Goal: Task Accomplishment & Management: Contribute content

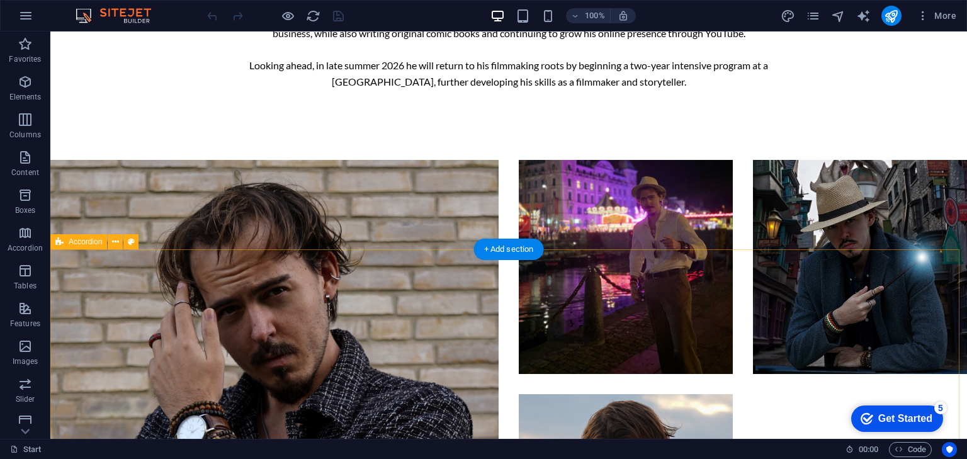
scroll to position [1380, 0]
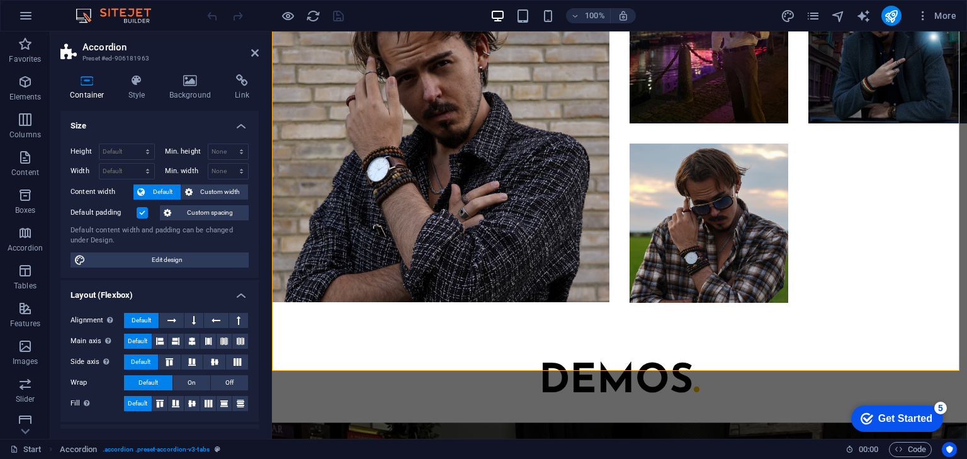
scroll to position [1264, 0]
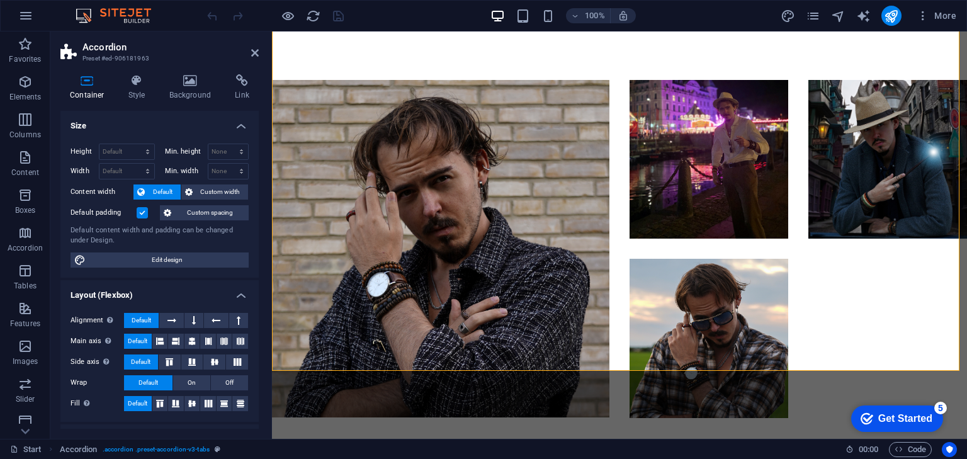
click at [142, 207] on label at bounding box center [142, 212] width 11 height 11
click at [0, 0] on input "Default padding" at bounding box center [0, 0] width 0 height 0
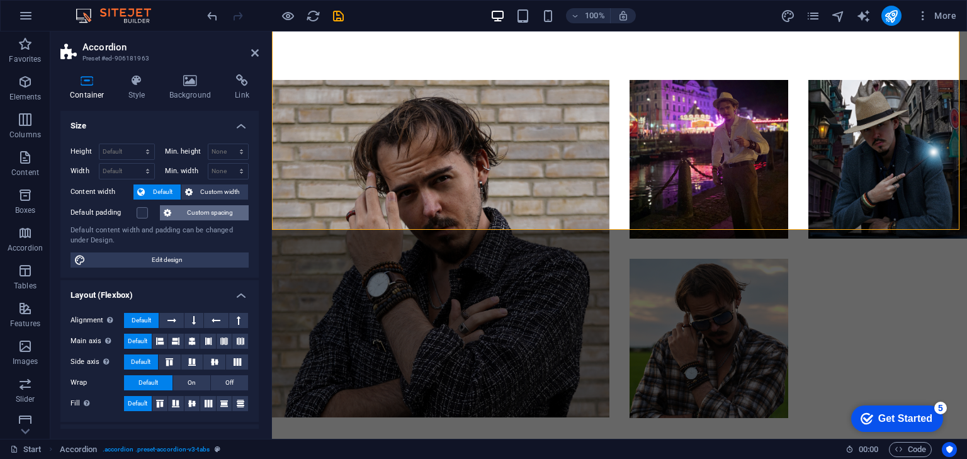
click at [217, 216] on span "Custom spacing" at bounding box center [210, 212] width 70 height 15
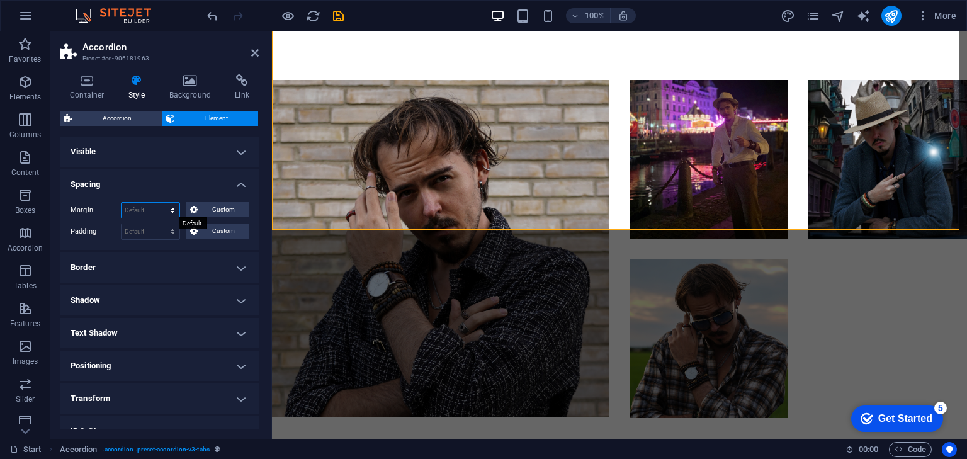
click at [169, 211] on select "Default auto px % rem vw vh Custom" at bounding box center [150, 210] width 58 height 15
click at [146, 197] on div "Margin Default auto px % rem vw vh Custom Custom auto px % rem vw vh auto px % …" at bounding box center [159, 221] width 198 height 58
click at [152, 220] on div "Margin Default auto px % rem vw vh Custom Custom auto px % rem vw vh auto px % …" at bounding box center [159, 221] width 198 height 58
click at [161, 232] on select "Default px rem % vh vw Custom" at bounding box center [150, 231] width 58 height 15
select select "%"
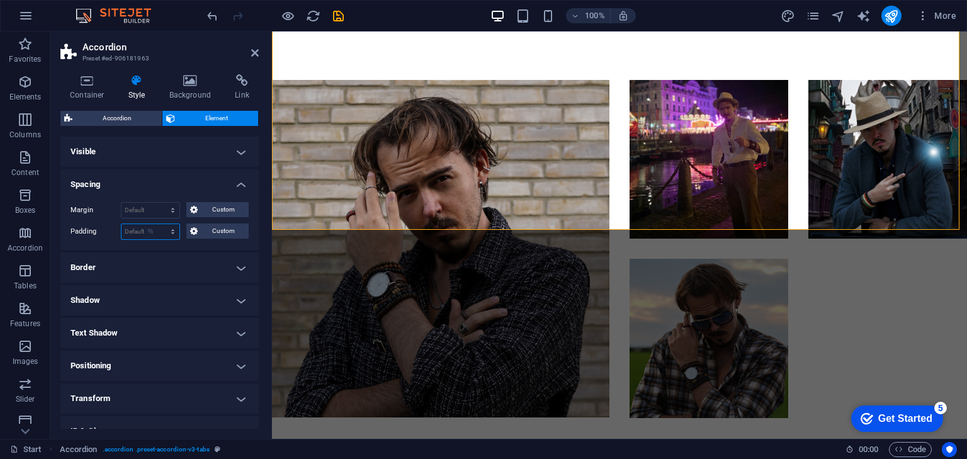
click at [160, 224] on select "Default px rem % vh vw Custom" at bounding box center [150, 231] width 58 height 15
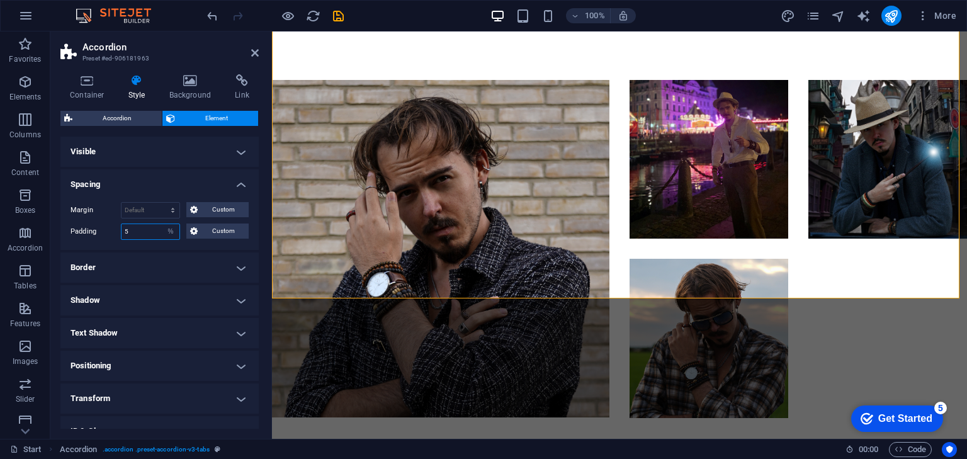
click at [145, 232] on input "5" at bounding box center [150, 231] width 58 height 15
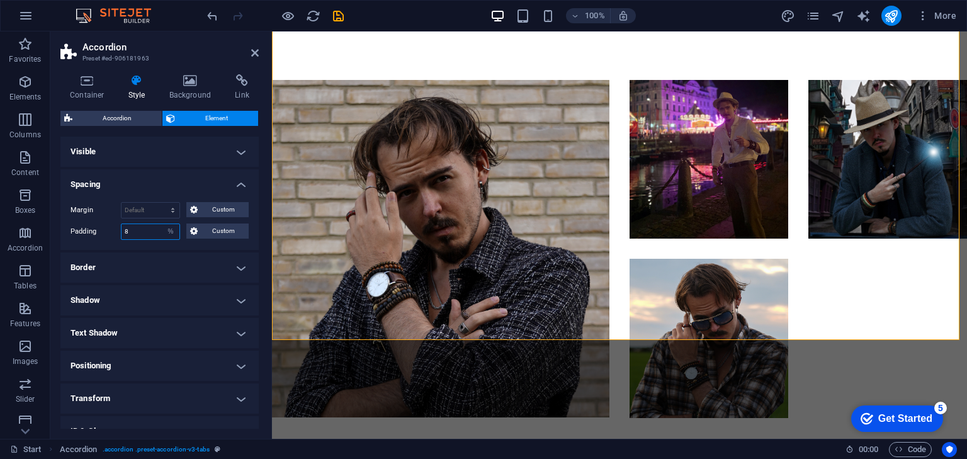
click at [142, 227] on input "8" at bounding box center [150, 231] width 58 height 15
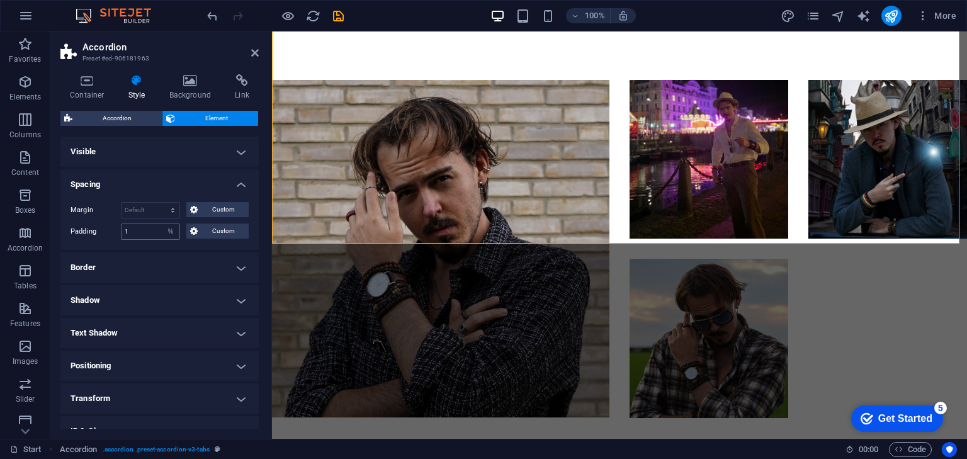
click at [142, 227] on input "1" at bounding box center [150, 231] width 58 height 15
type input "0"
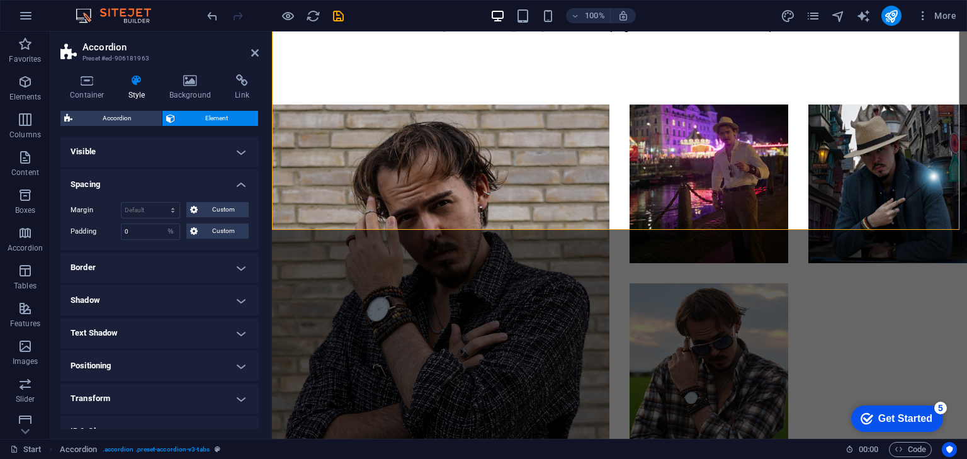
scroll to position [1113, 0]
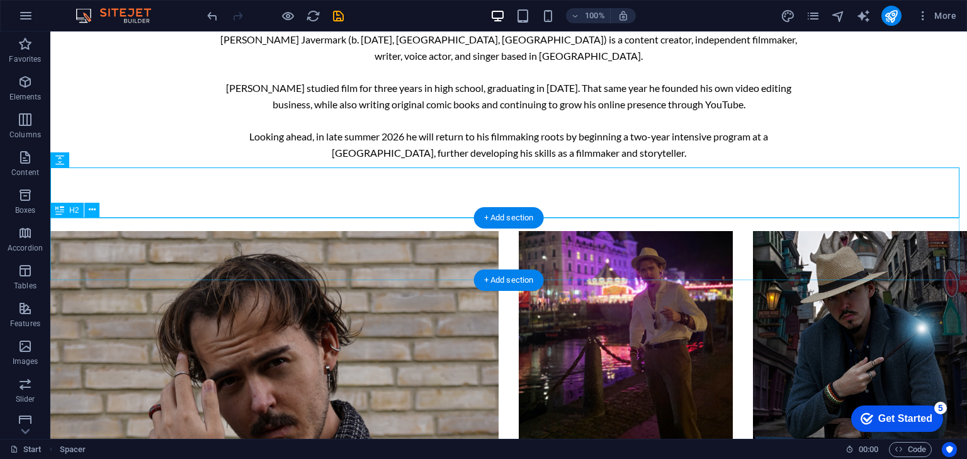
scroll to position [1365, 0]
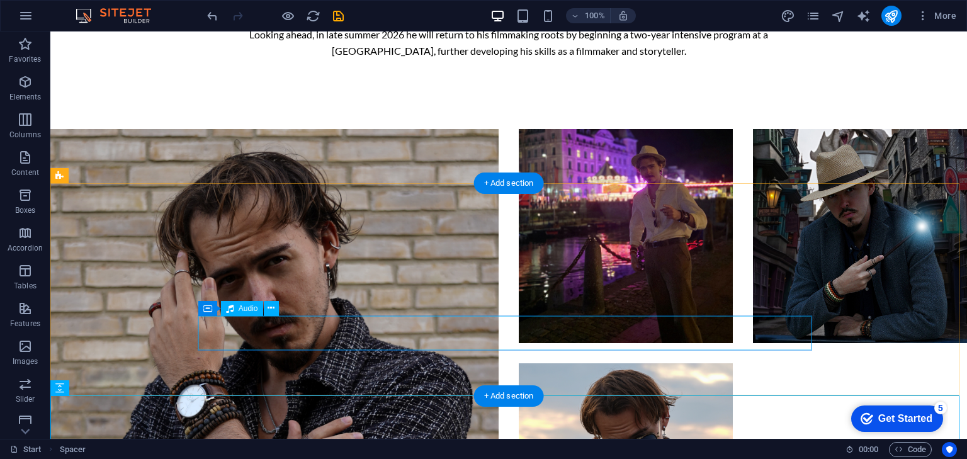
scroll to position [1214, 0]
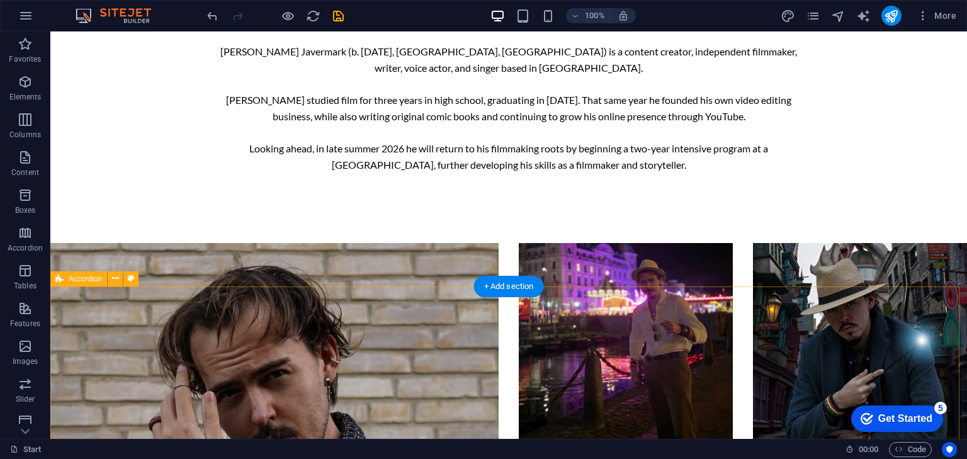
scroll to position [1113, 0]
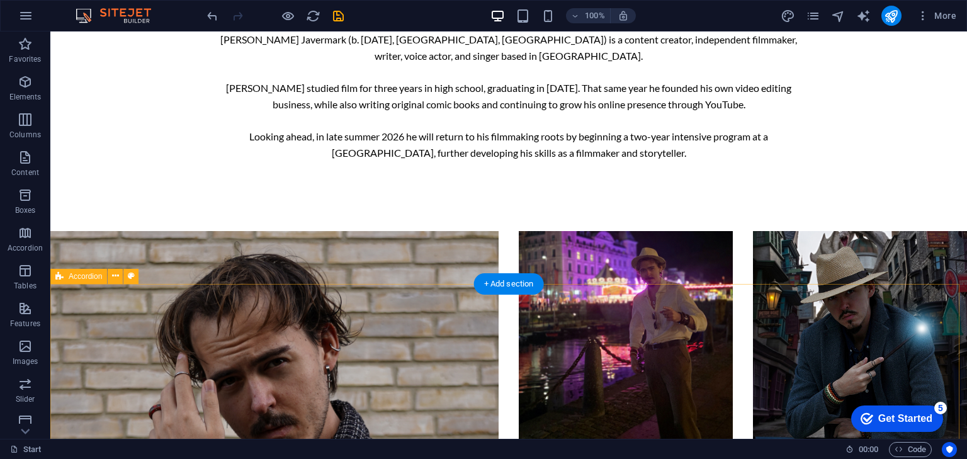
select select "%"
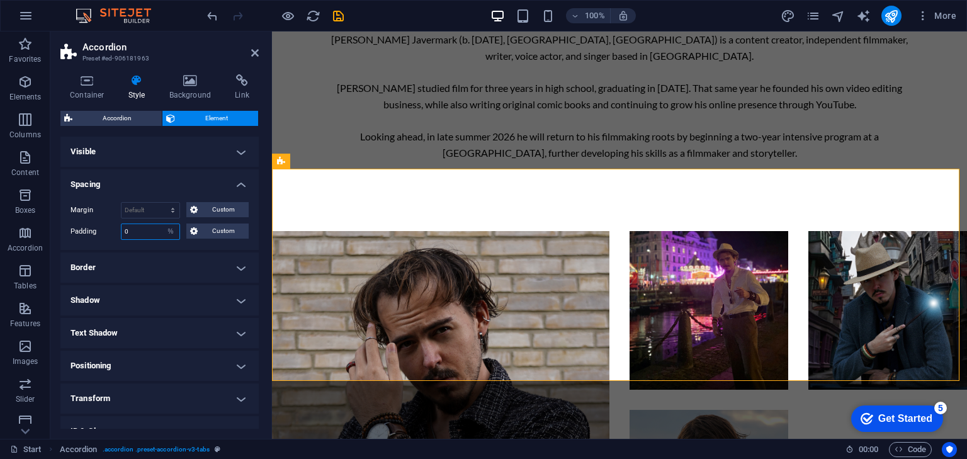
click at [141, 230] on input "0" at bounding box center [150, 231] width 58 height 15
type input "1"
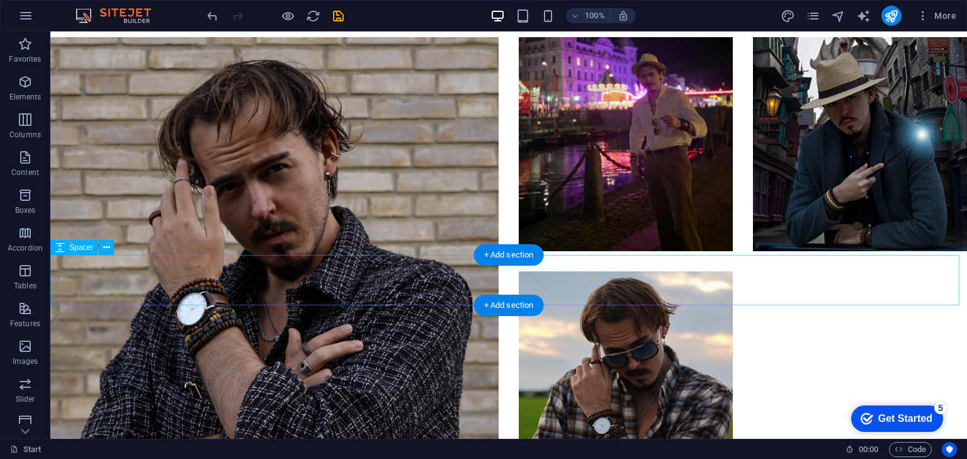
scroll to position [1315, 0]
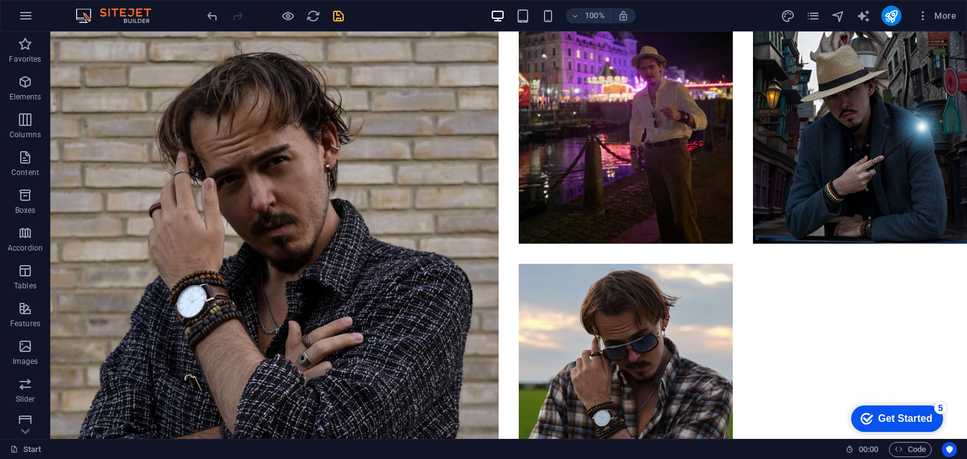
click at [337, 15] on icon "save" at bounding box center [338, 16] width 14 height 14
click at [935, 20] on span "More" at bounding box center [936, 15] width 40 height 13
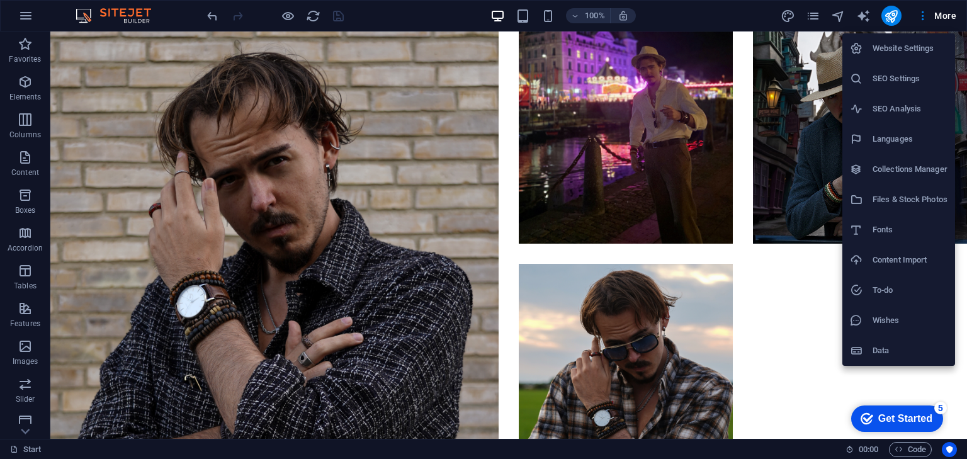
click at [714, 22] on div at bounding box center [483, 229] width 967 height 459
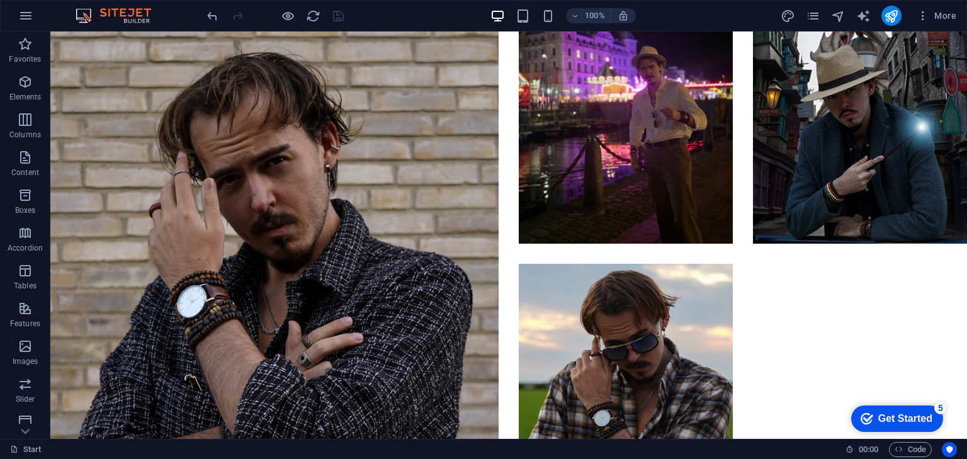
drag, startPoint x: 720, startPoint y: 21, endPoint x: 707, endPoint y: 19, distance: 12.8
click at [707, 19] on div "100% More" at bounding box center [583, 16] width 757 height 20
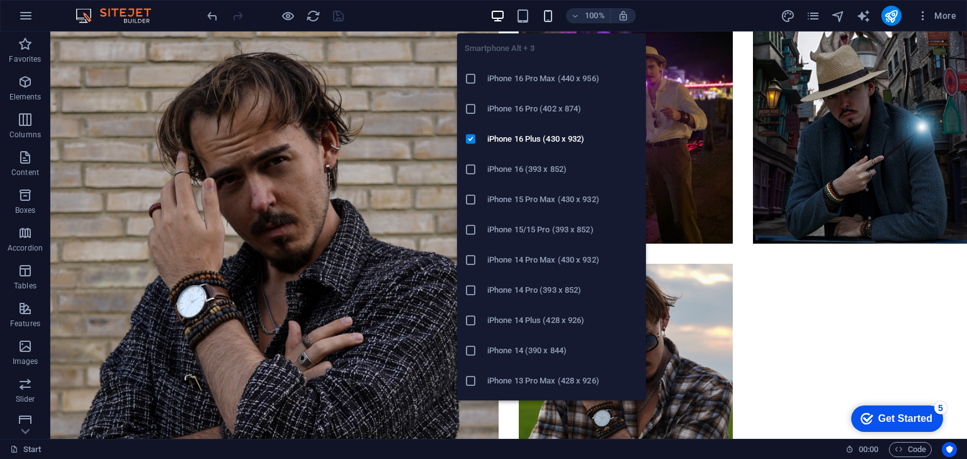
click at [551, 16] on icon "button" at bounding box center [548, 16] width 14 height 14
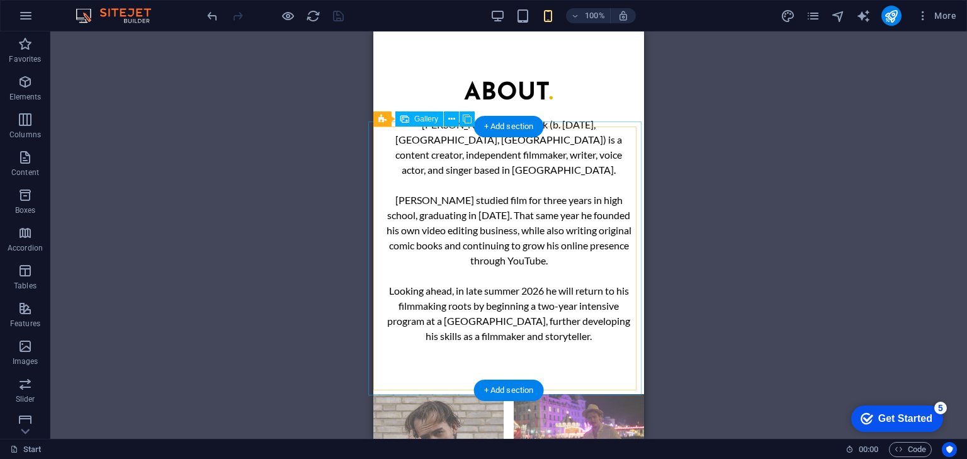
scroll to position [822, 0]
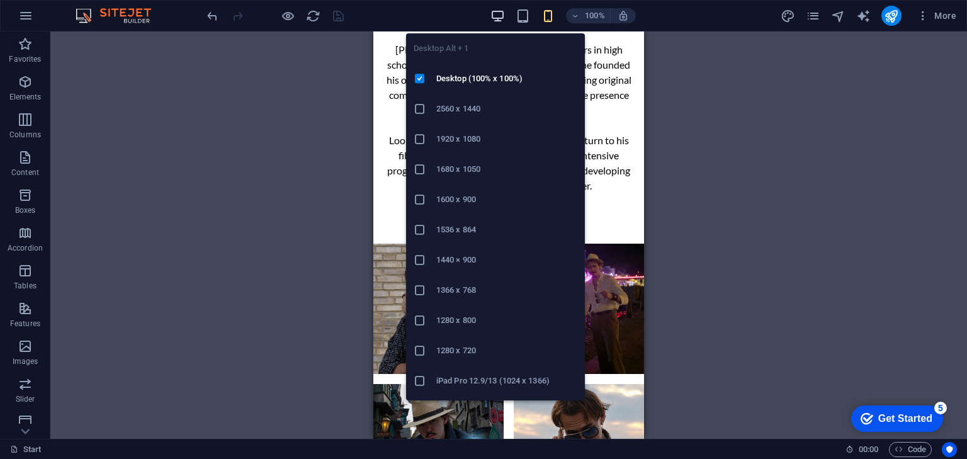
click at [497, 13] on icon "button" at bounding box center [497, 16] width 14 height 14
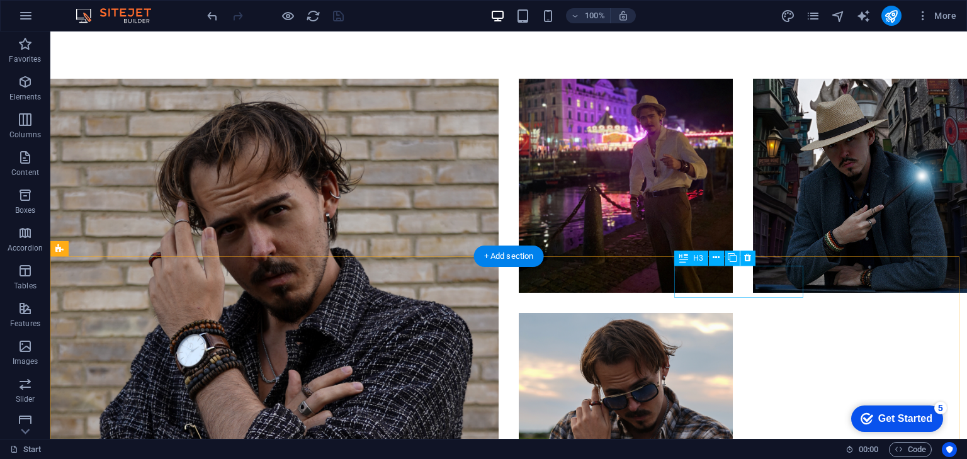
scroll to position [1275, 0]
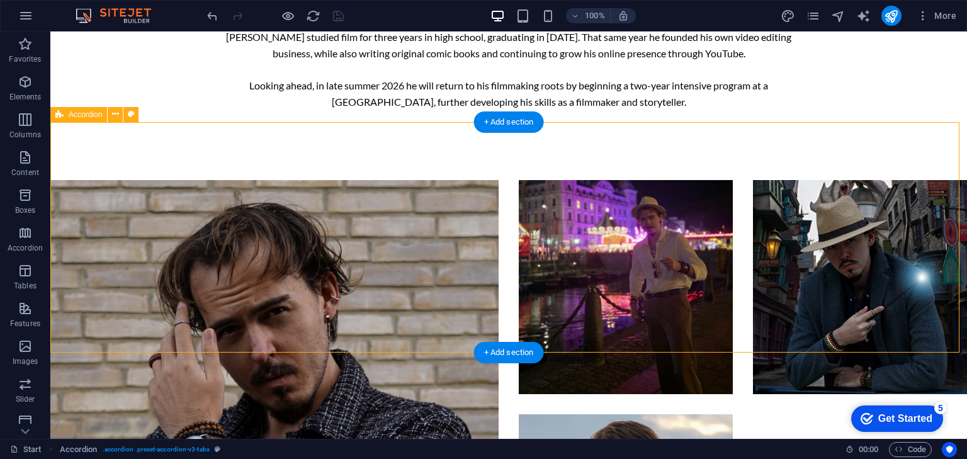
select select "%"
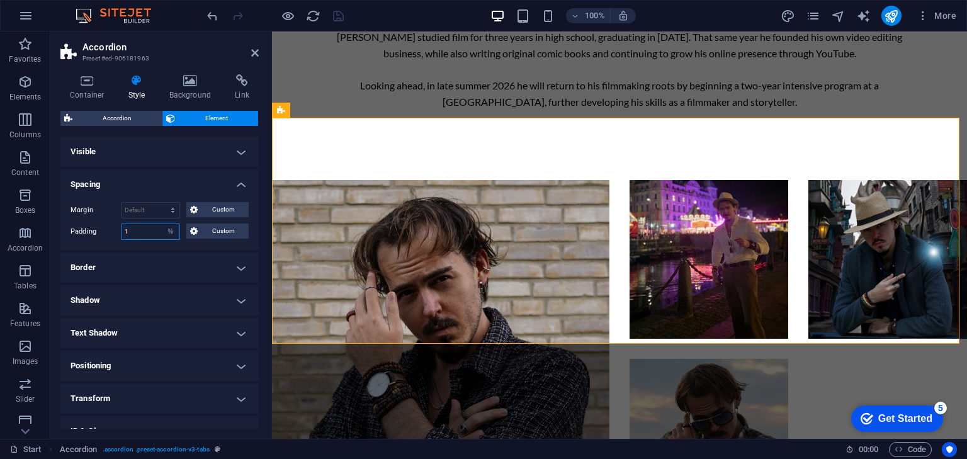
click at [136, 230] on input "1" at bounding box center [150, 231] width 58 height 15
type input "3"
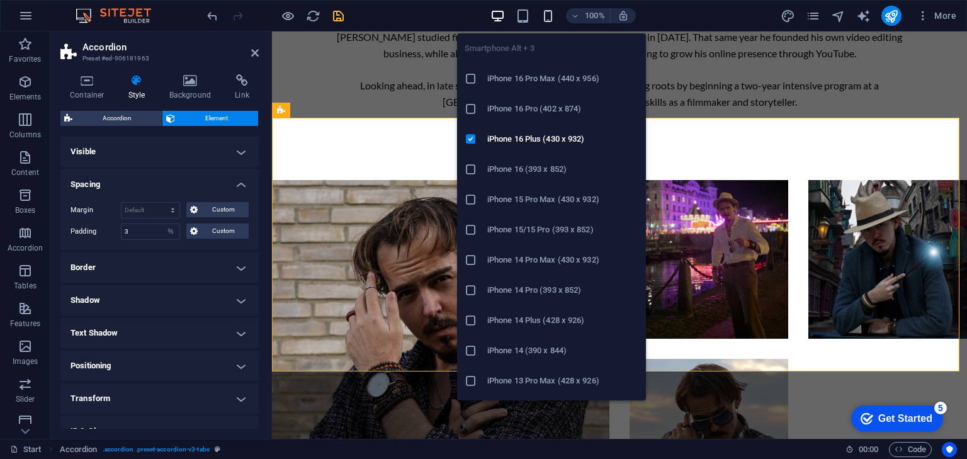
click at [546, 15] on icon "button" at bounding box center [548, 16] width 14 height 14
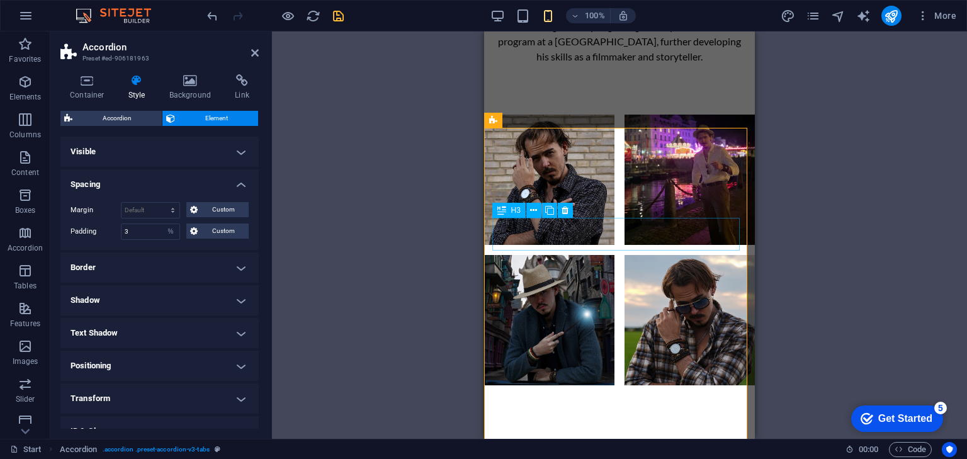
scroll to position [941, 0]
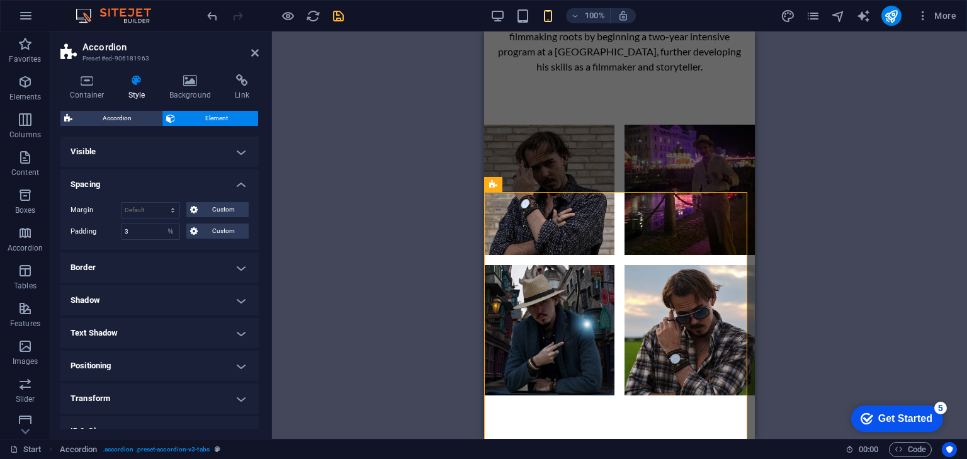
click at [811, 176] on div "Drag here to replace the existing content. Press “Ctrl” if you want to create a…" at bounding box center [619, 234] width 695 height 407
click at [681, 446] on div "DEMOS ." at bounding box center [619, 462] width 271 height 32
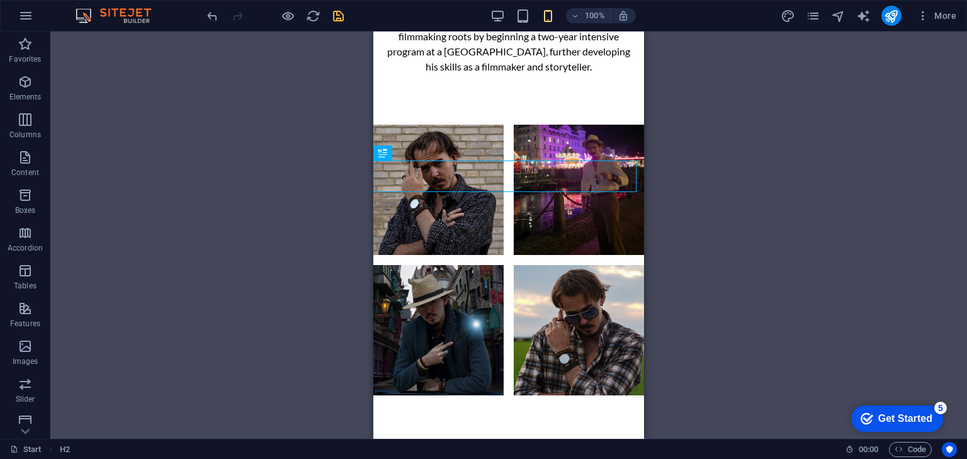
click at [822, 179] on div "Drag here to replace the existing content. Press “Ctrl” if you want to create a…" at bounding box center [508, 234] width 916 height 407
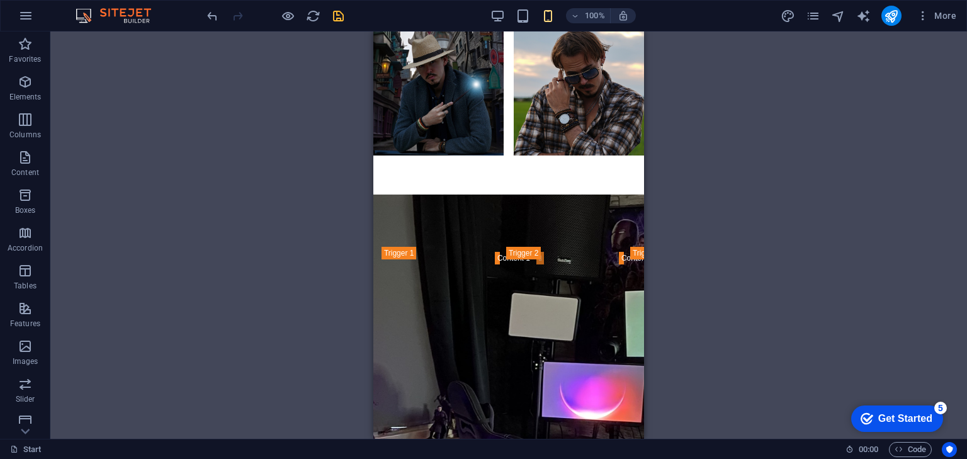
scroll to position [1193, 0]
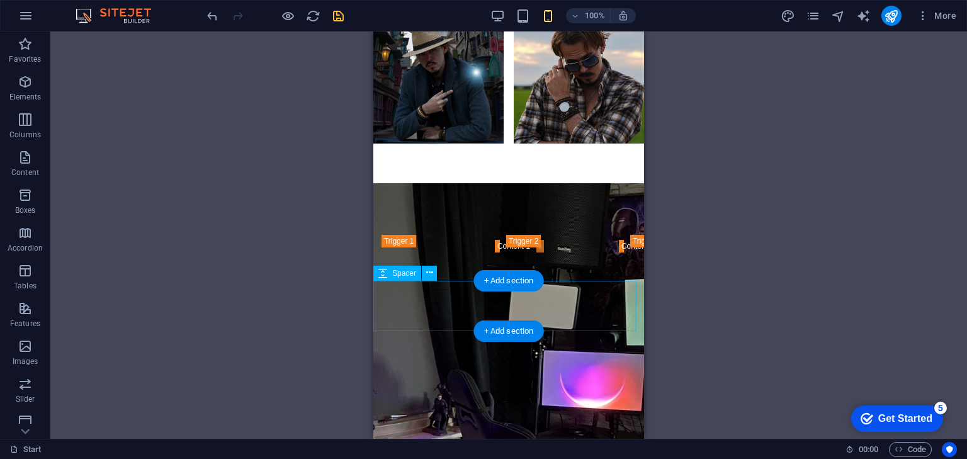
click at [458, 312] on div at bounding box center [508, 308] width 271 height 50
select select "px"
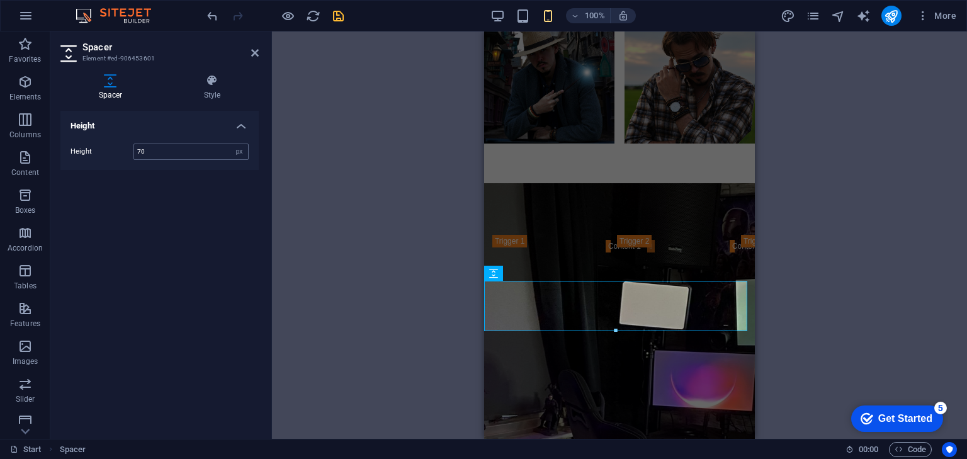
type input "70"
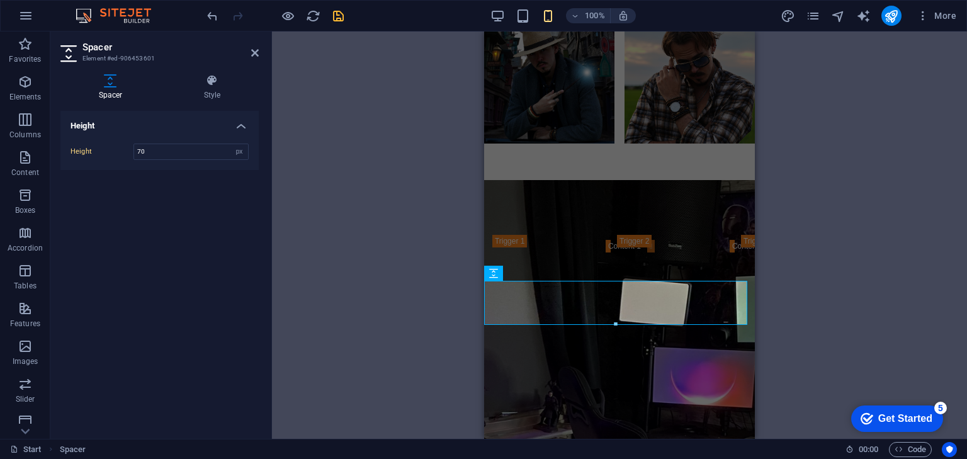
click at [759, 274] on div "H2 Text Banner Container Banner Text Gallery Gallery Gallery Spacer H2 Accordio…" at bounding box center [619, 234] width 695 height 407
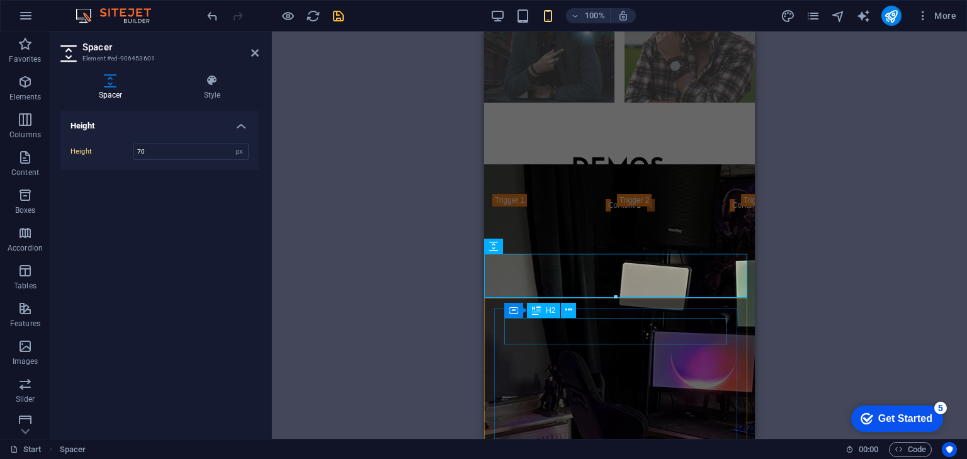
scroll to position [1243, 0]
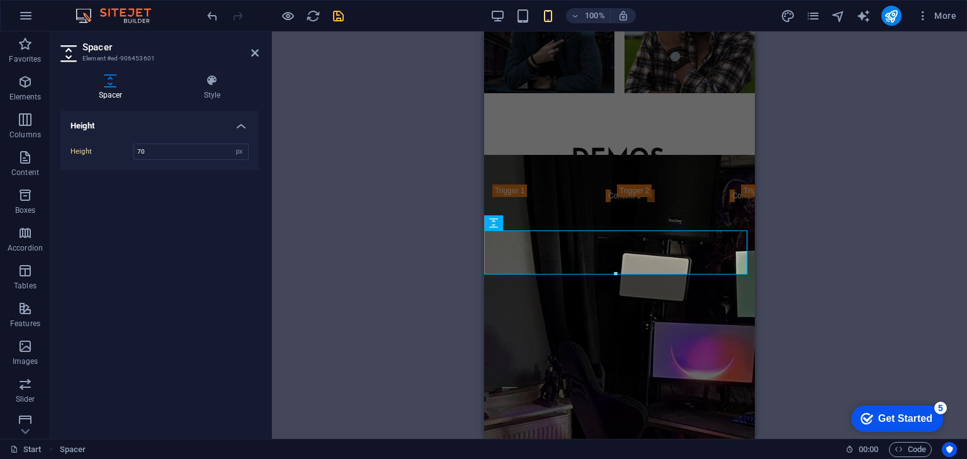
click at [798, 315] on div "H2 Text Banner Container Banner Text Gallery Gallery Gallery Spacer H2 Accordio…" at bounding box center [619, 234] width 695 height 407
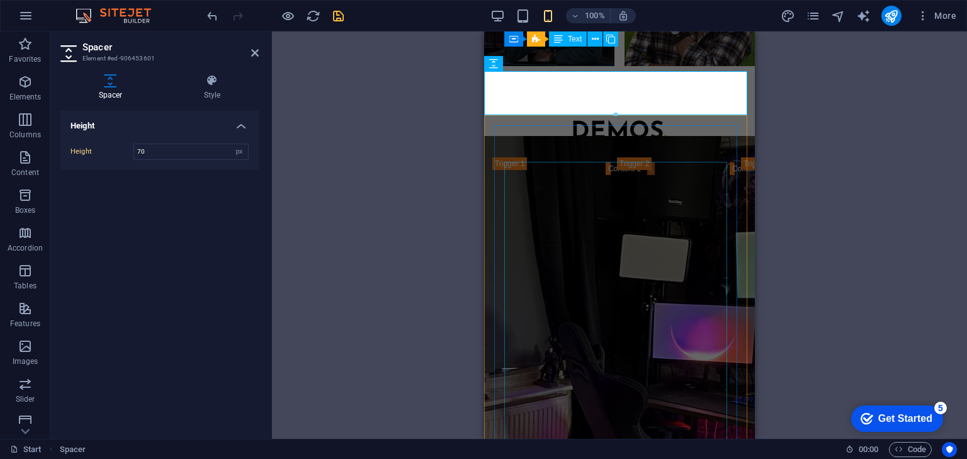
scroll to position [1236, 0]
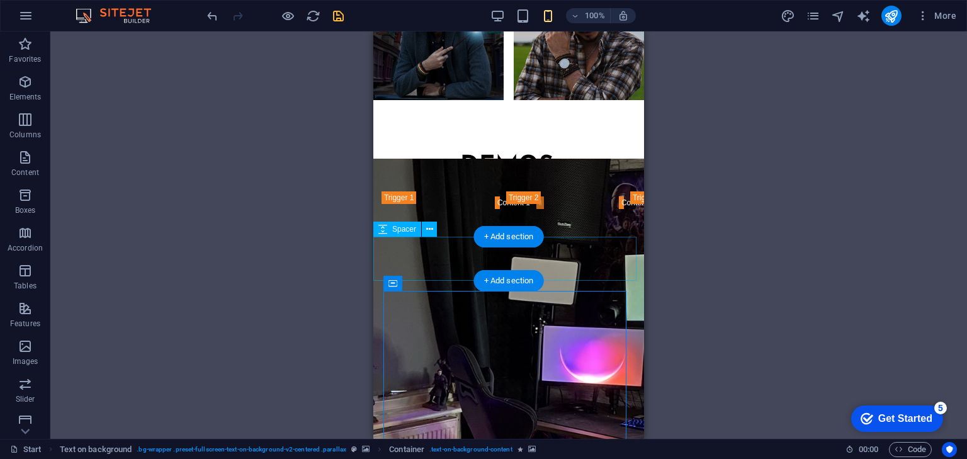
click at [465, 268] on div at bounding box center [508, 261] width 271 height 44
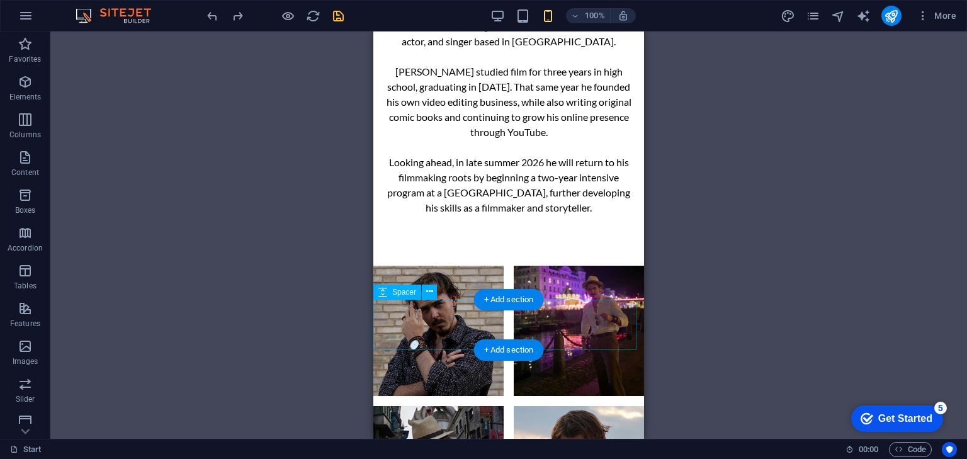
scroll to position [833, 0]
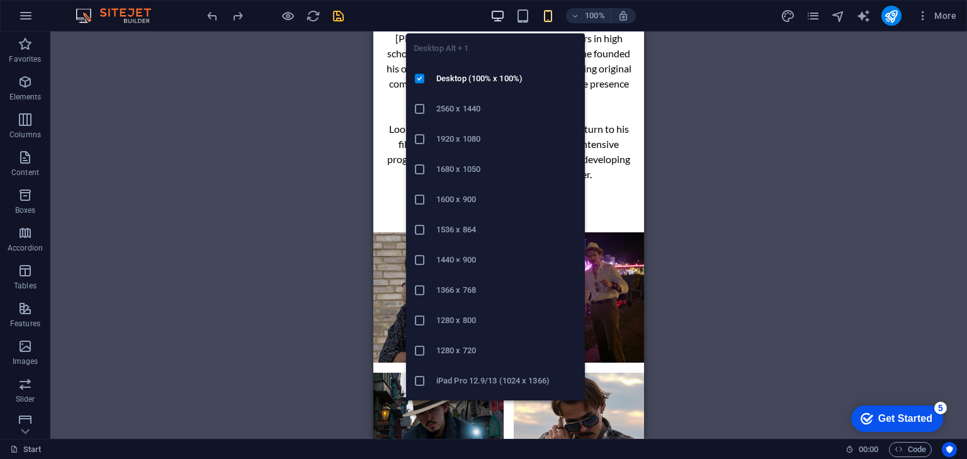
click at [500, 16] on icon "button" at bounding box center [497, 16] width 14 height 14
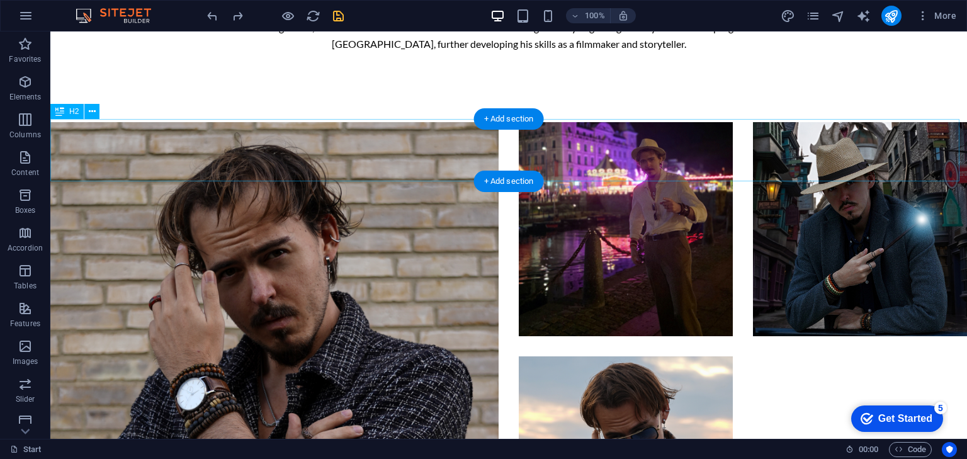
scroll to position [1186, 0]
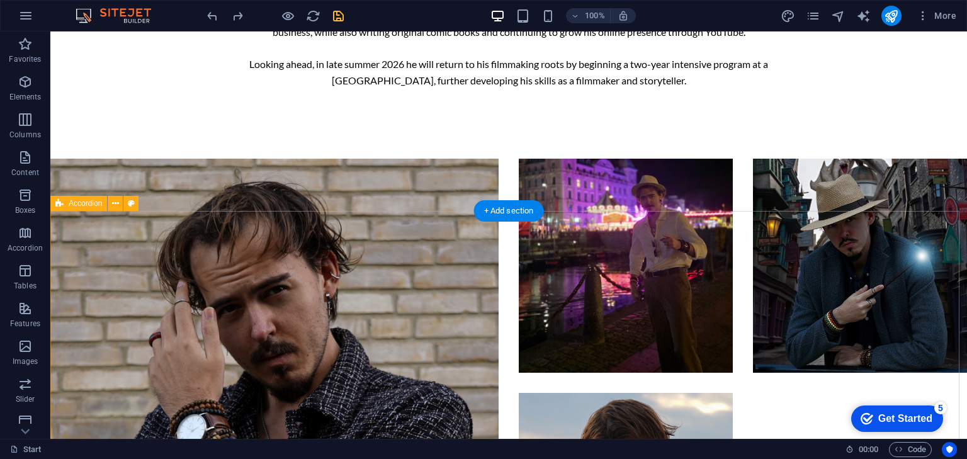
select select "%"
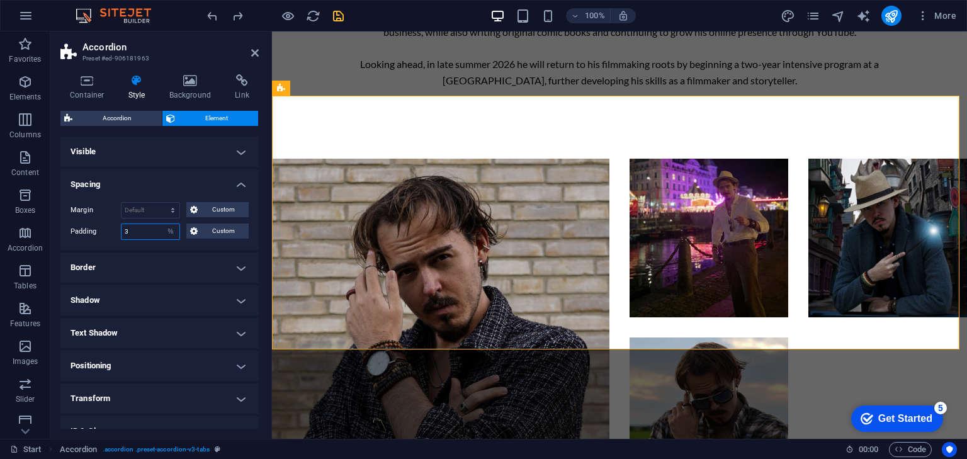
click at [155, 228] on input "3" at bounding box center [150, 231] width 58 height 15
type input "4"
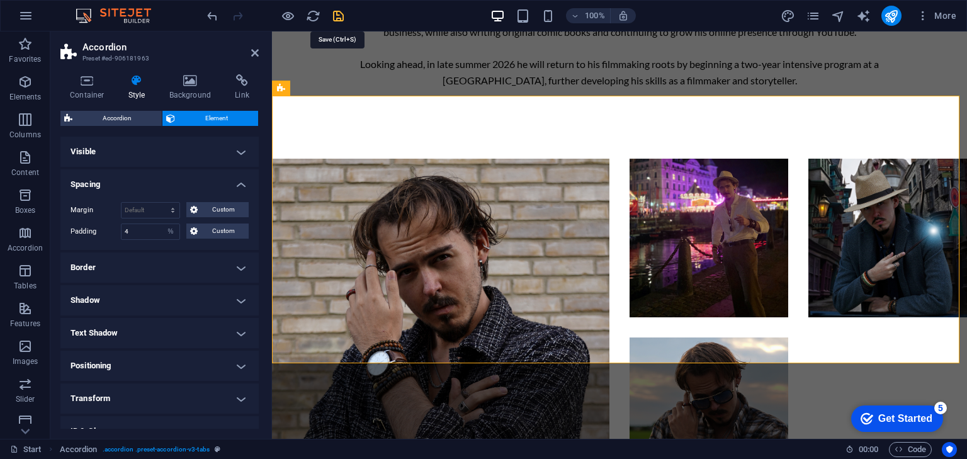
click at [332, 17] on icon "save" at bounding box center [338, 16] width 14 height 14
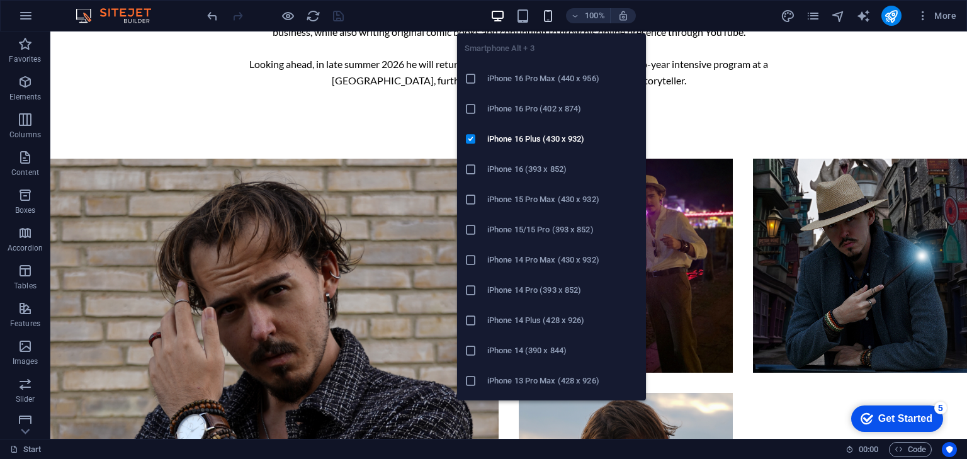
click at [548, 20] on icon "button" at bounding box center [548, 16] width 14 height 14
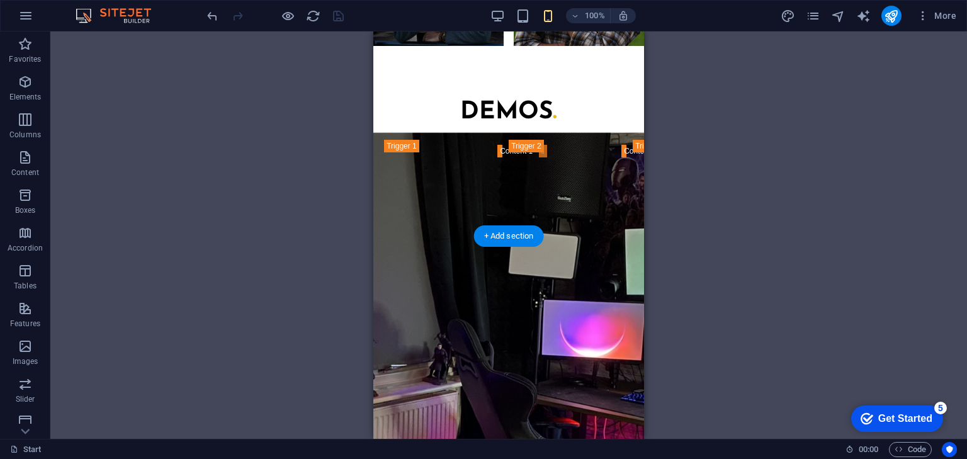
scroll to position [1286, 0]
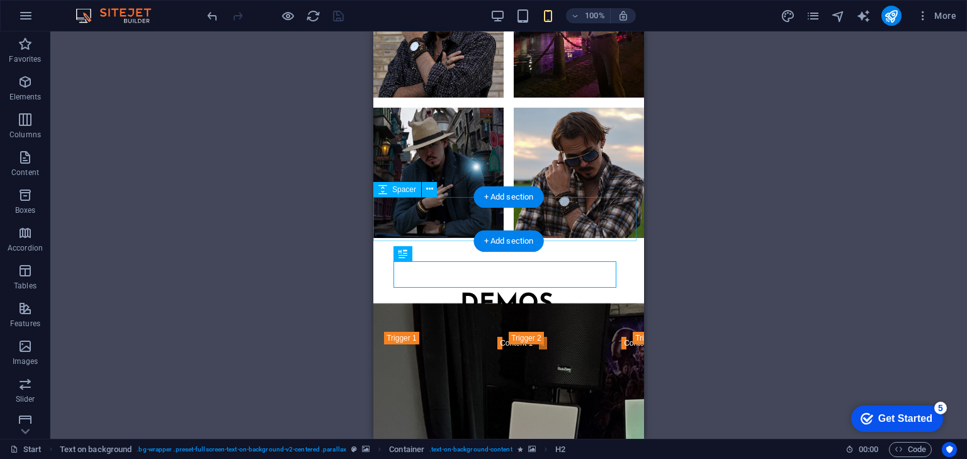
scroll to position [1085, 0]
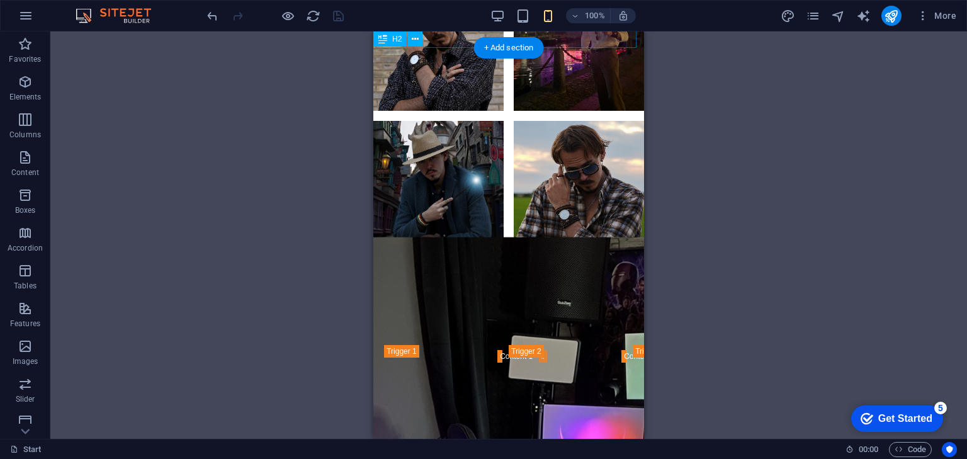
click at [553, 301] on div "DEMOS ." at bounding box center [508, 317] width 271 height 32
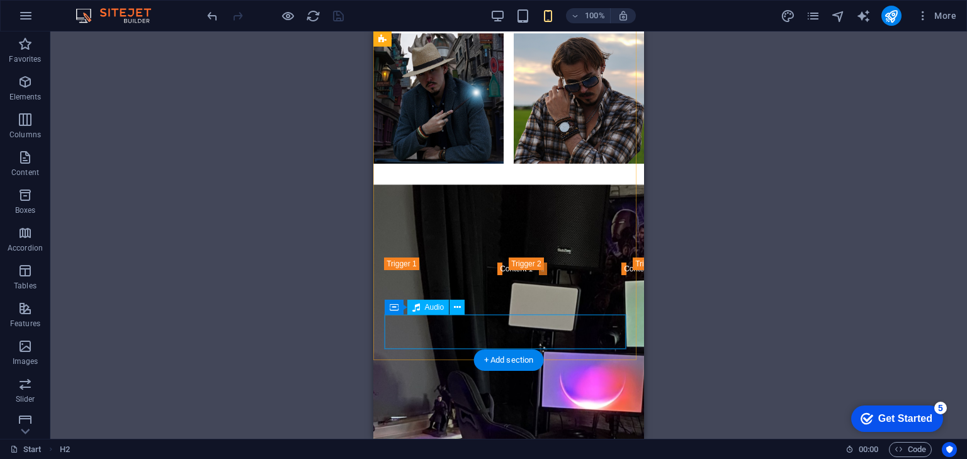
scroll to position [1186, 0]
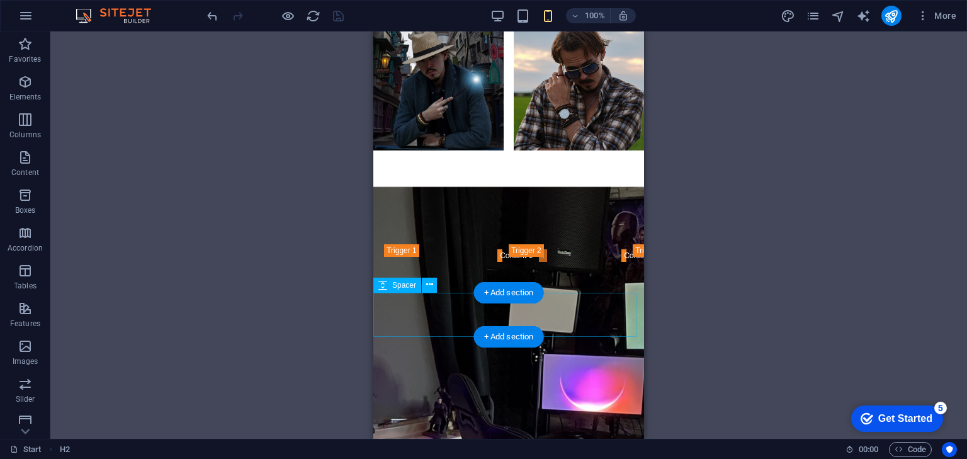
click at [577, 323] on div at bounding box center [508, 317] width 271 height 44
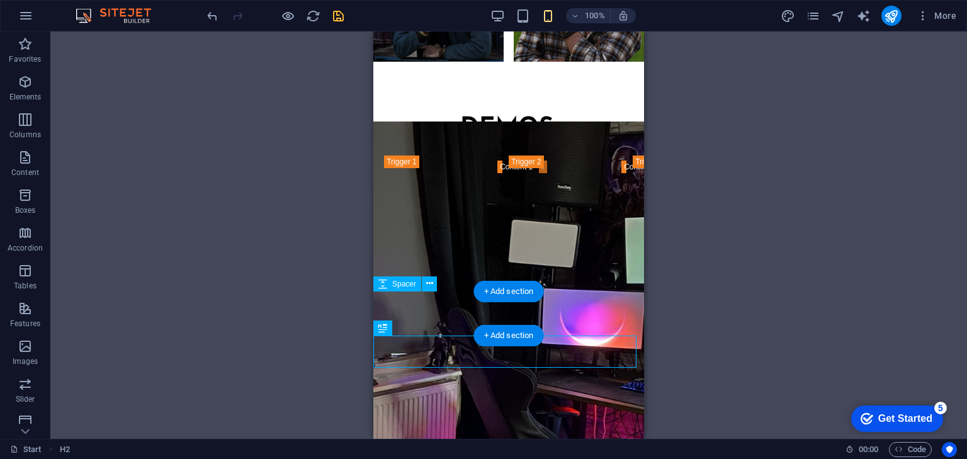
scroll to position [1286, 0]
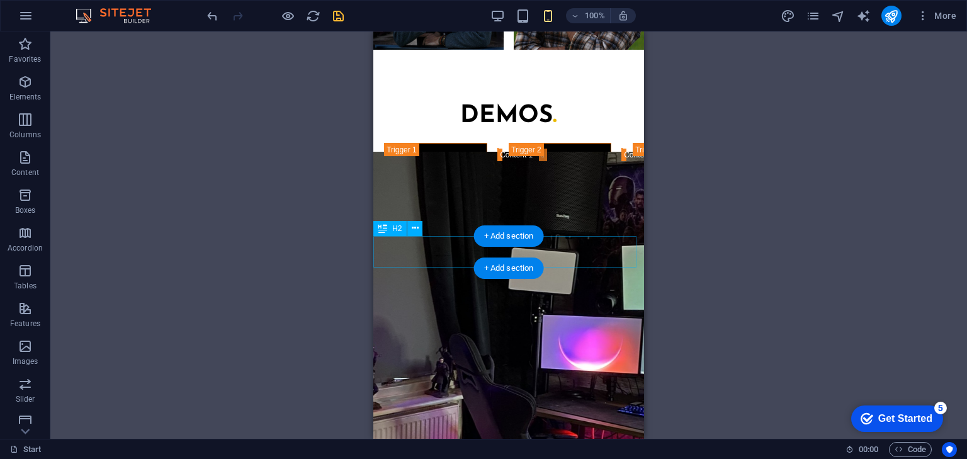
click at [547, 256] on div "DEMOS ." at bounding box center [508, 255] width 271 height 32
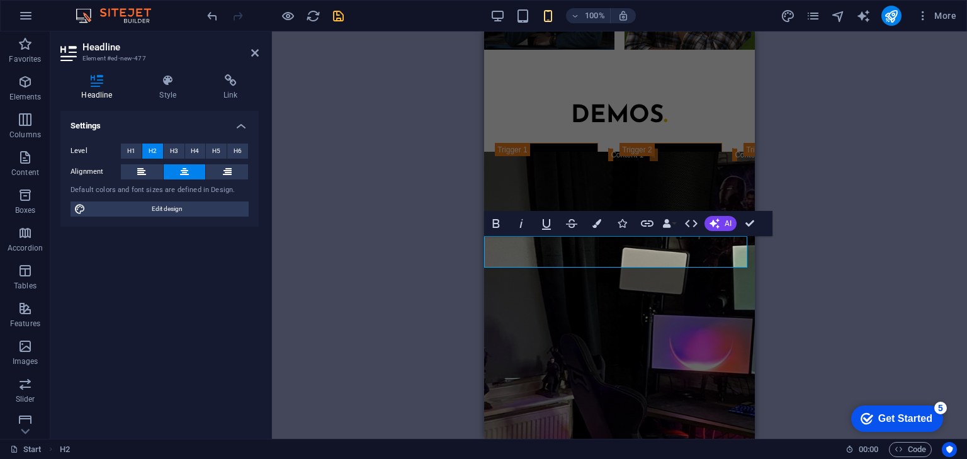
click at [577, 257] on span "DEMOS" at bounding box center [617, 254] width 93 height 25
click at [861, 262] on div "H2 Text Banner Container Banner Text Gallery Gallery Gallery Spacer H2 Accordio…" at bounding box center [619, 234] width 695 height 407
click at [838, 272] on div "H2 Text Banner Container Banner Text Gallery Gallery Gallery Spacer H2 Accordio…" at bounding box center [619, 234] width 695 height 407
click at [797, 152] on div "H2 Text Banner Container Banner Text Gallery Gallery Gallery Spacer H2 Accordio…" at bounding box center [619, 234] width 695 height 407
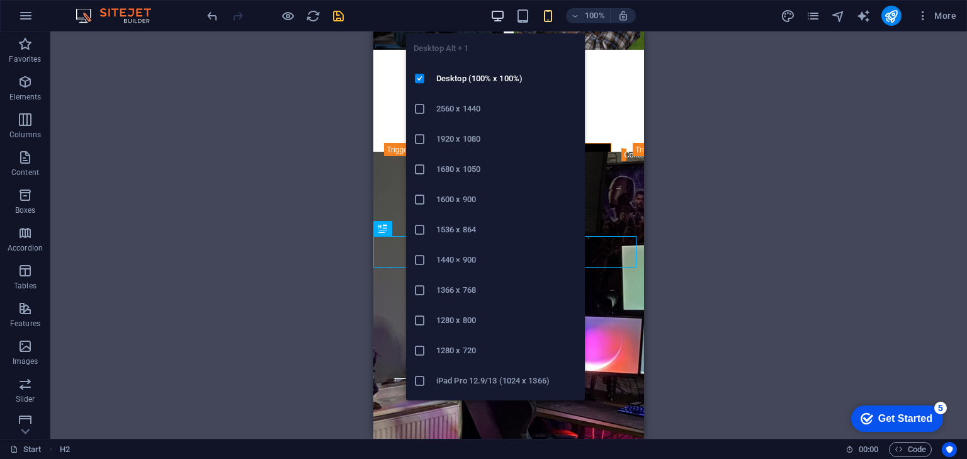
click at [499, 10] on icon "button" at bounding box center [497, 16] width 14 height 14
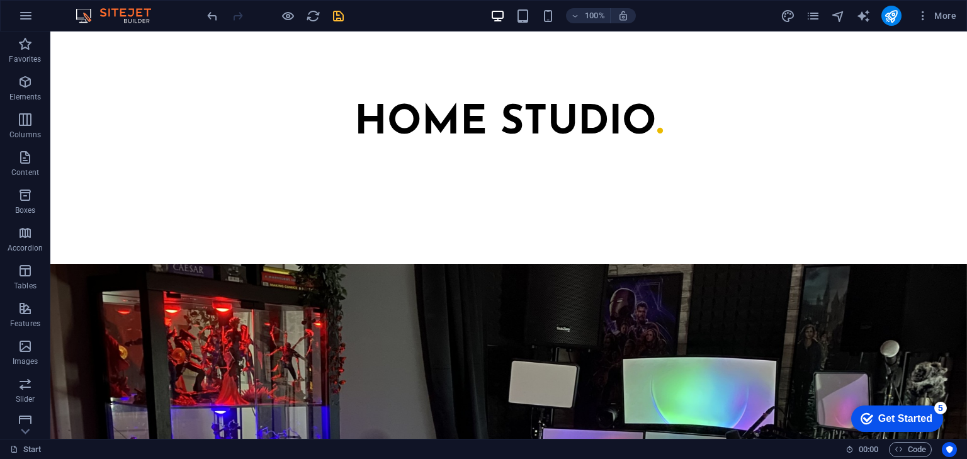
scroll to position [1982, 0]
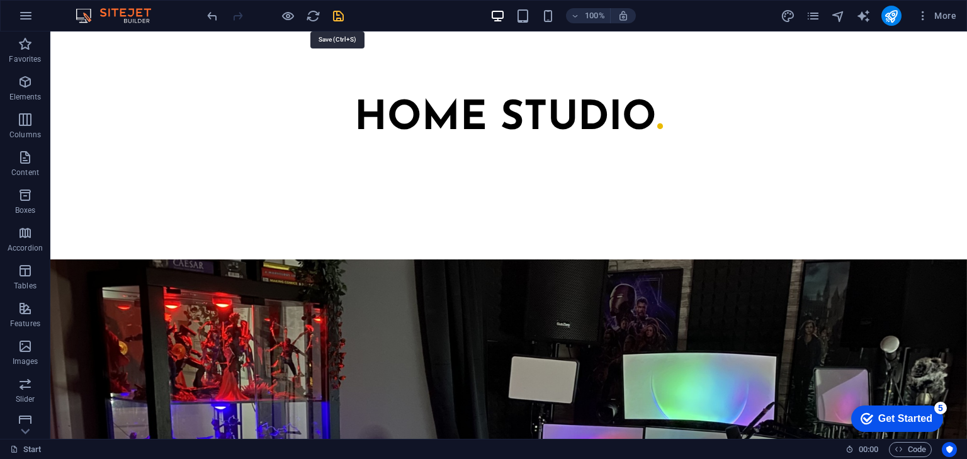
click at [342, 16] on icon "save" at bounding box center [338, 16] width 14 height 14
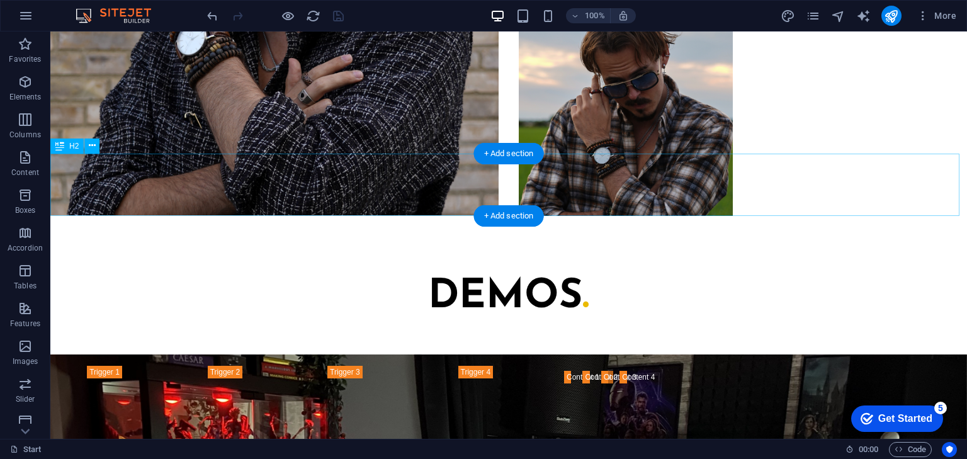
scroll to position [1579, 0]
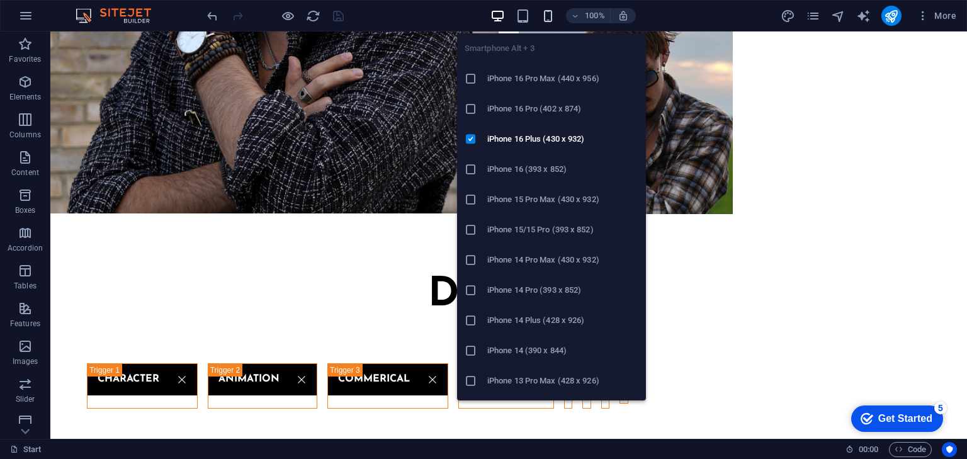
click at [552, 17] on icon "button" at bounding box center [548, 16] width 14 height 14
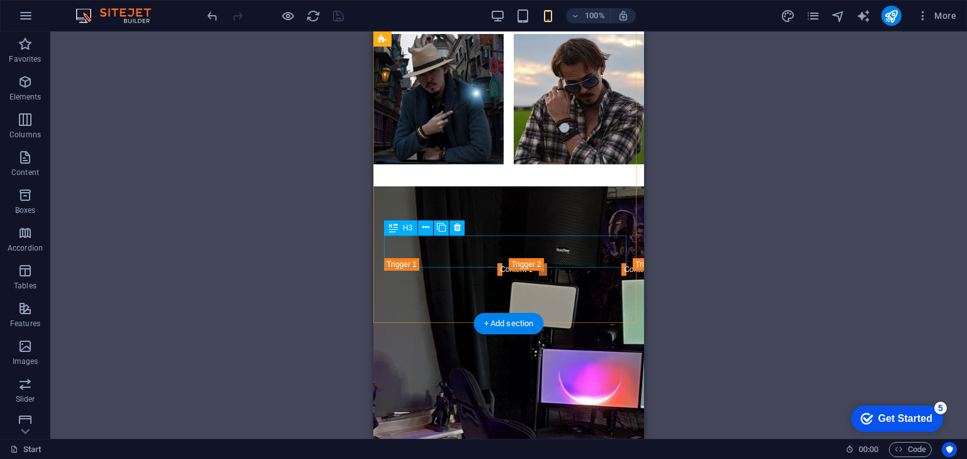
scroll to position [1126, 0]
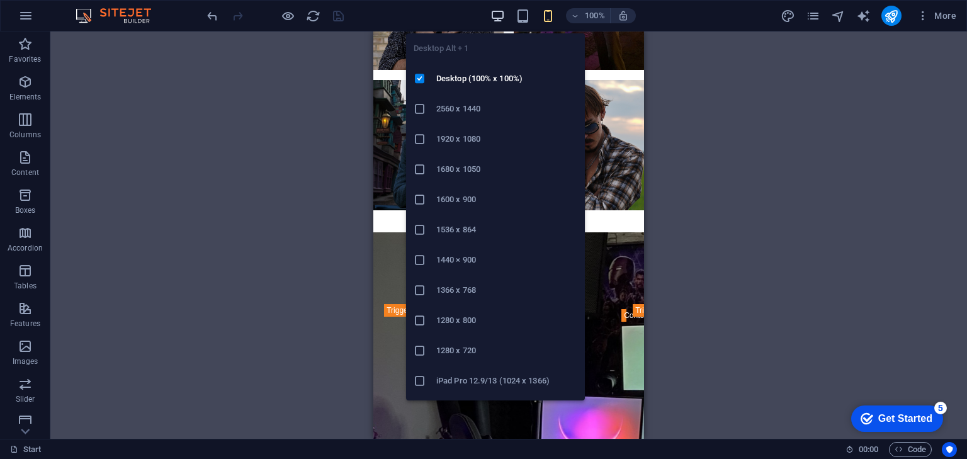
click at [503, 17] on icon "button" at bounding box center [497, 16] width 14 height 14
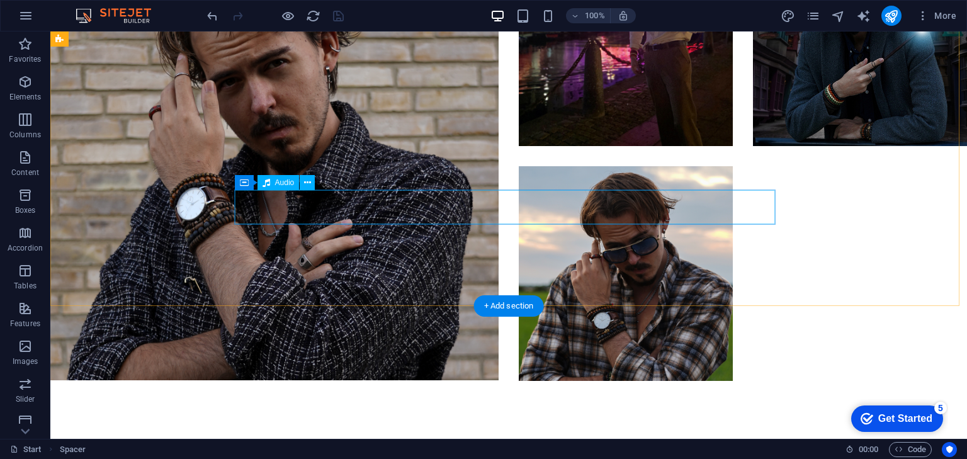
scroll to position [1428, 0]
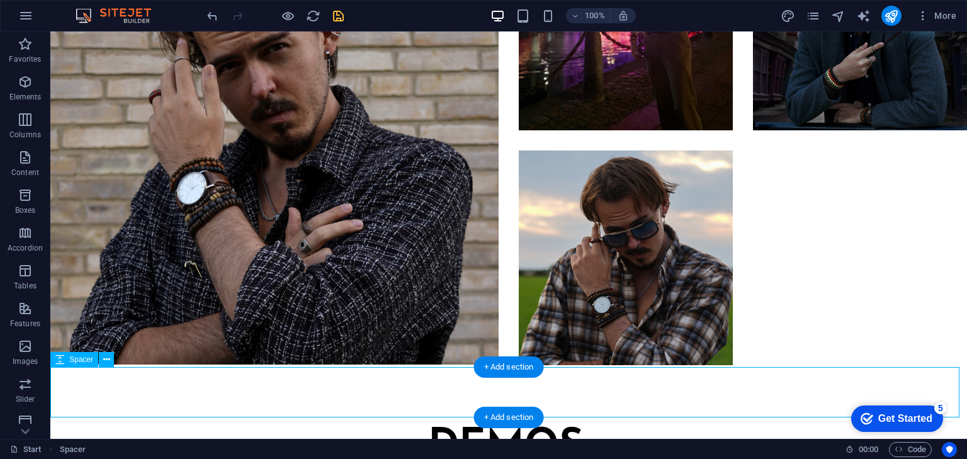
select select "px"
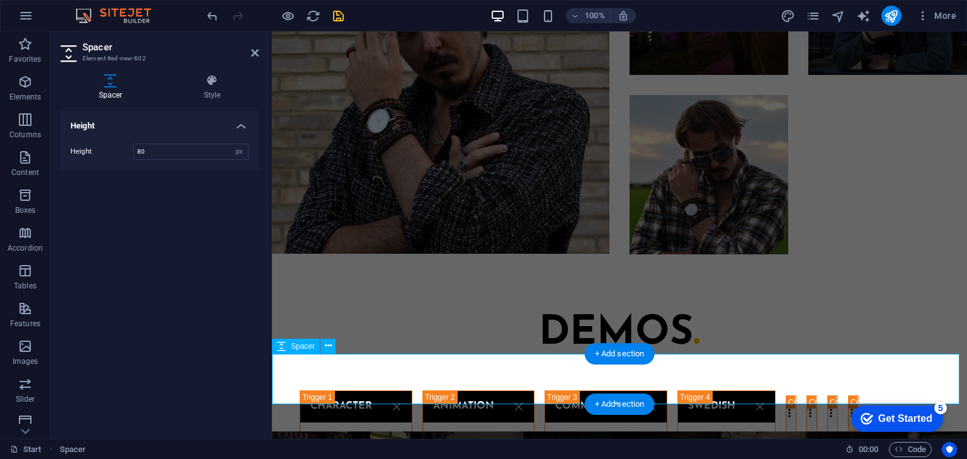
scroll to position [1304, 0]
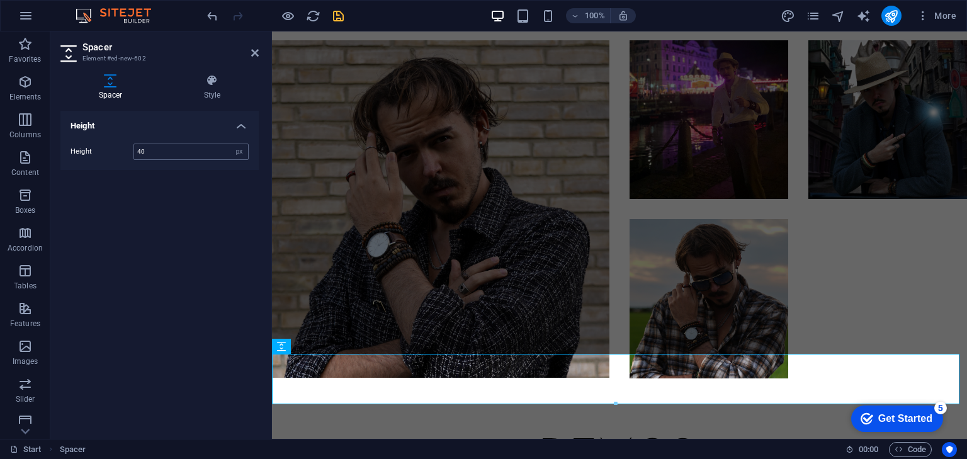
type input "40"
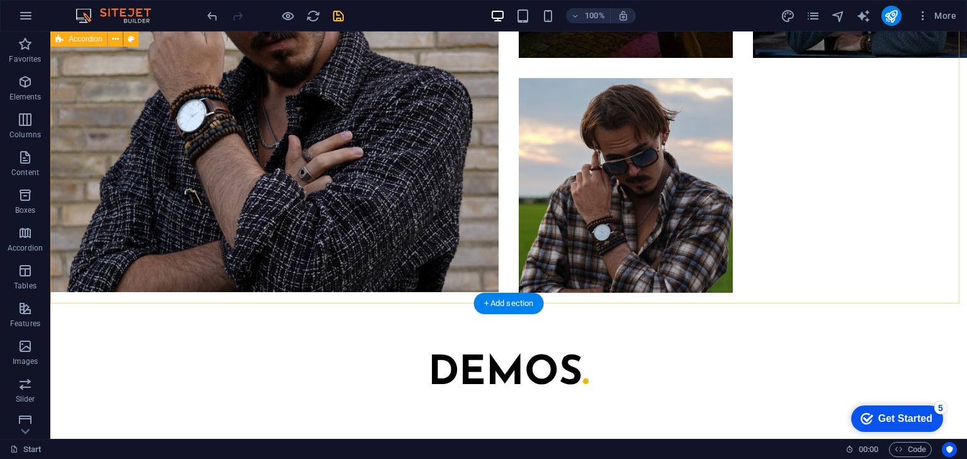
scroll to position [1529, 0]
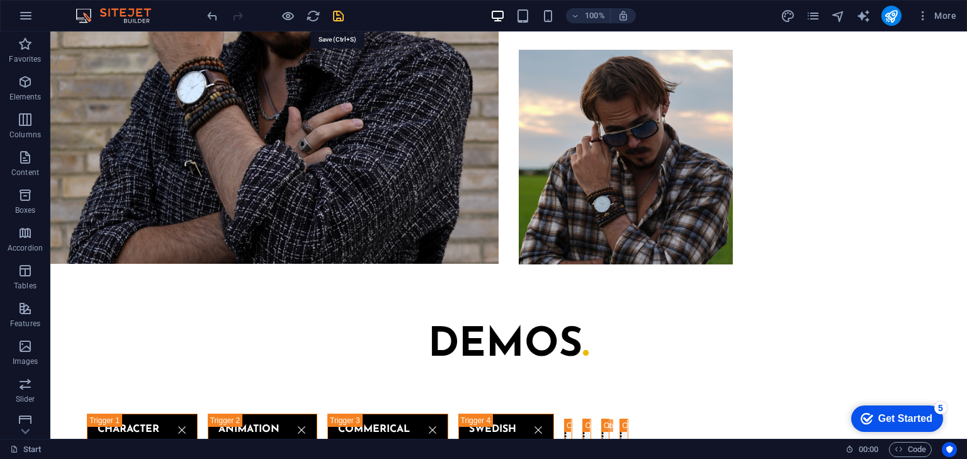
click at [335, 20] on icon "save" at bounding box center [338, 16] width 14 height 14
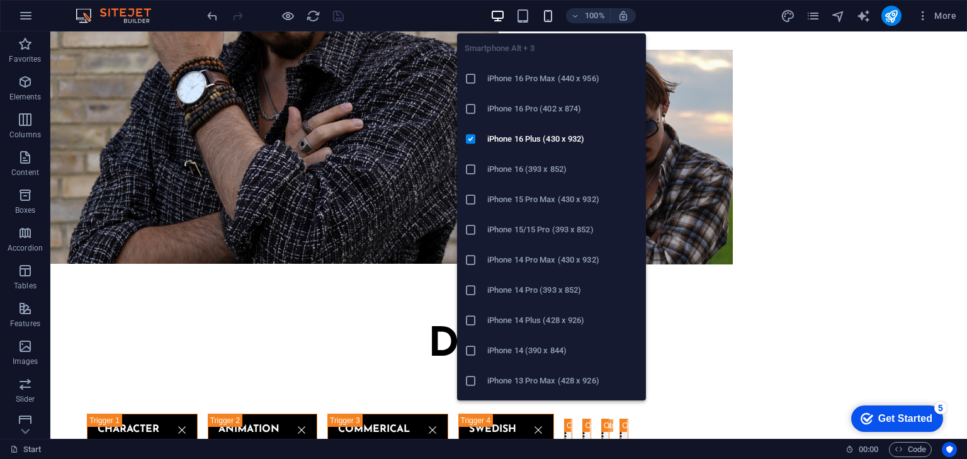
click at [549, 18] on icon "button" at bounding box center [548, 16] width 14 height 14
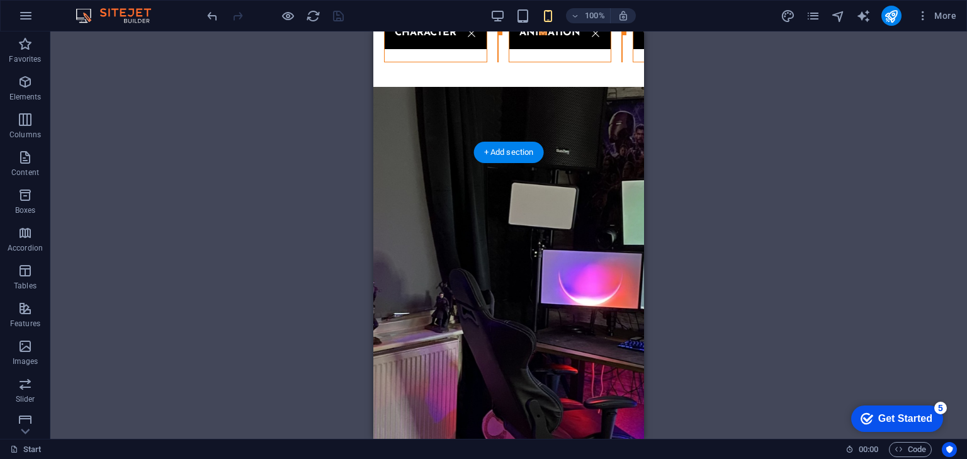
scroll to position [1378, 0]
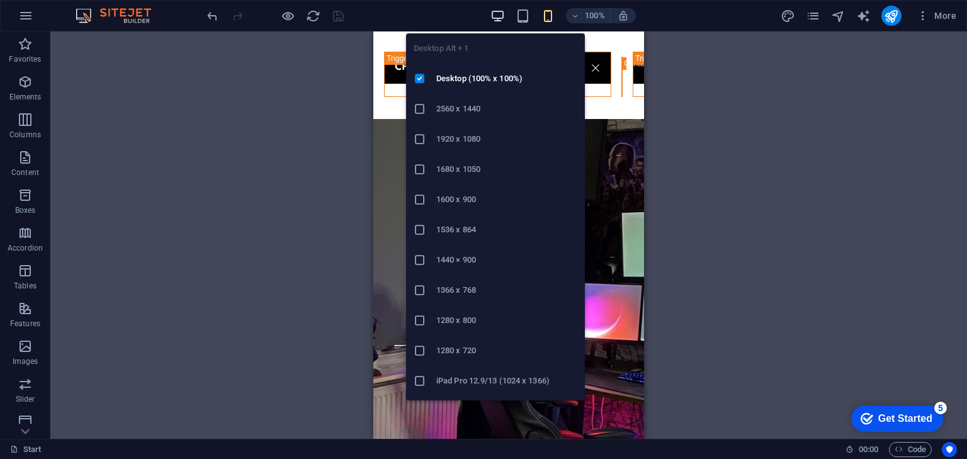
click at [497, 20] on icon "button" at bounding box center [497, 16] width 14 height 14
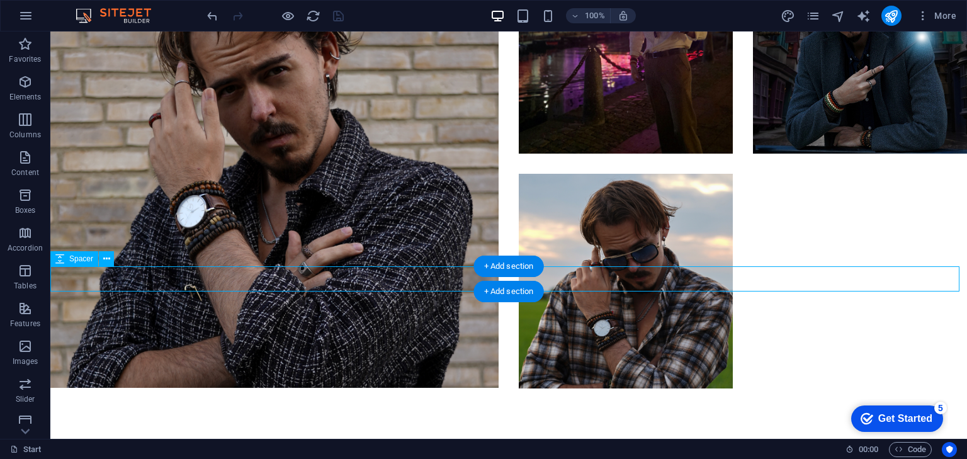
select select "px"
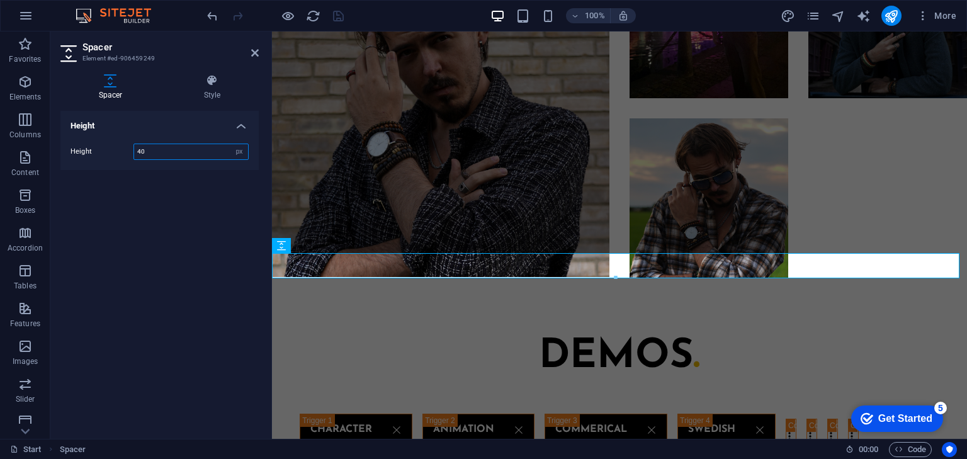
click at [183, 154] on input "40" at bounding box center [191, 151] width 114 height 15
type input "20"
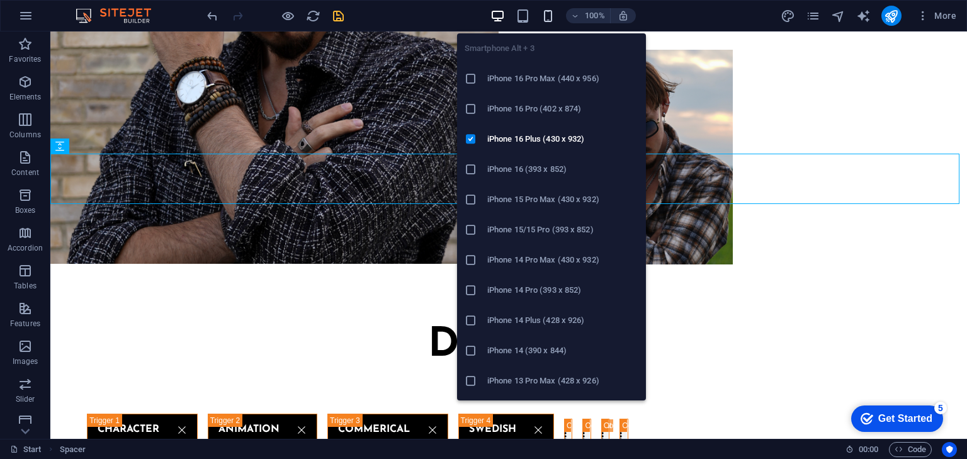
click at [547, 13] on icon "button" at bounding box center [548, 16] width 14 height 14
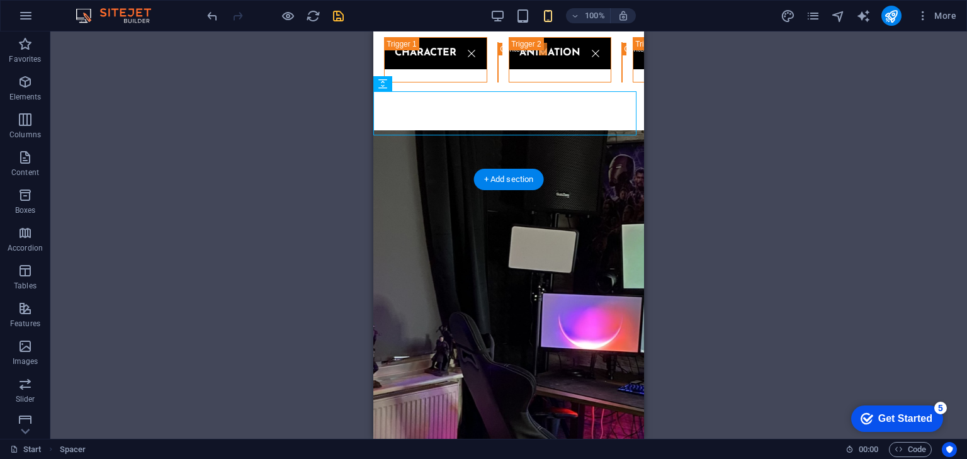
scroll to position [1517, 0]
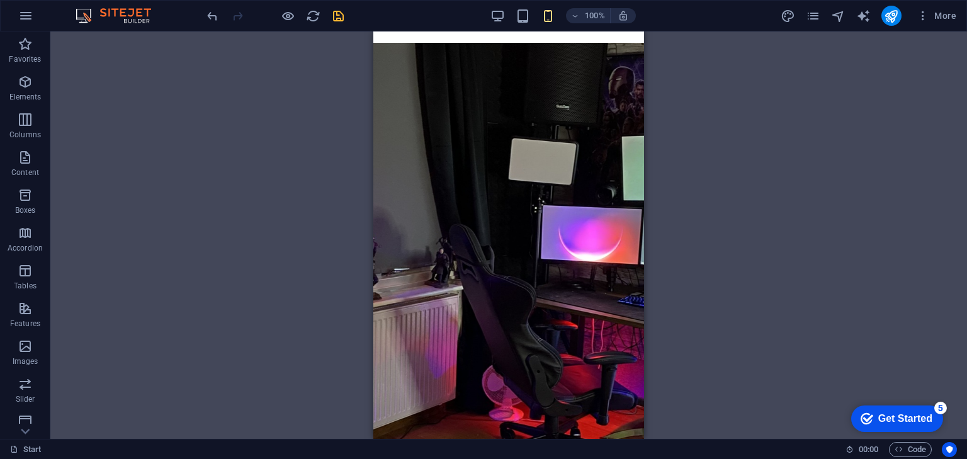
click at [341, 14] on icon "save" at bounding box center [338, 16] width 14 height 14
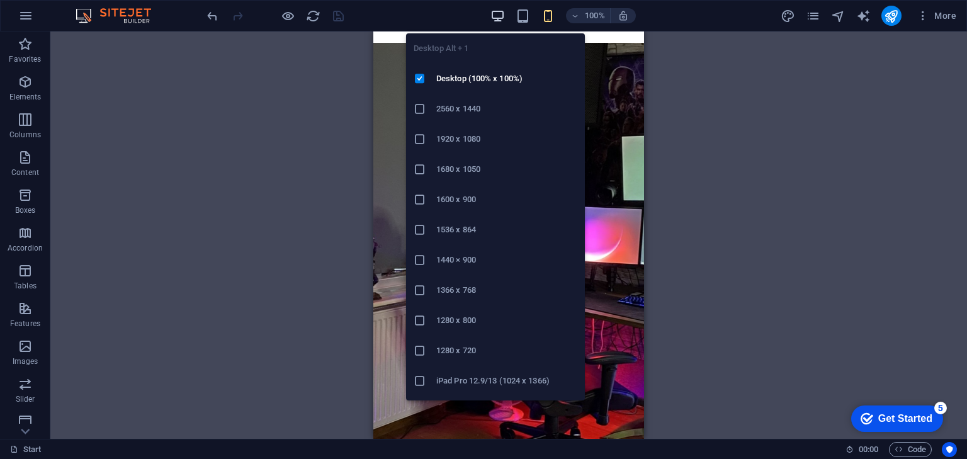
click at [499, 14] on icon "button" at bounding box center [497, 16] width 14 height 14
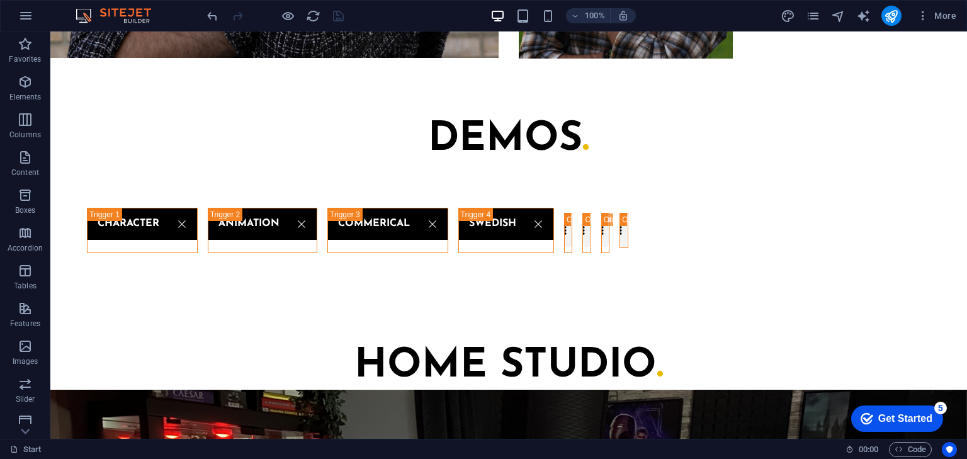
click at [342, 16] on div at bounding box center [275, 16] width 141 height 20
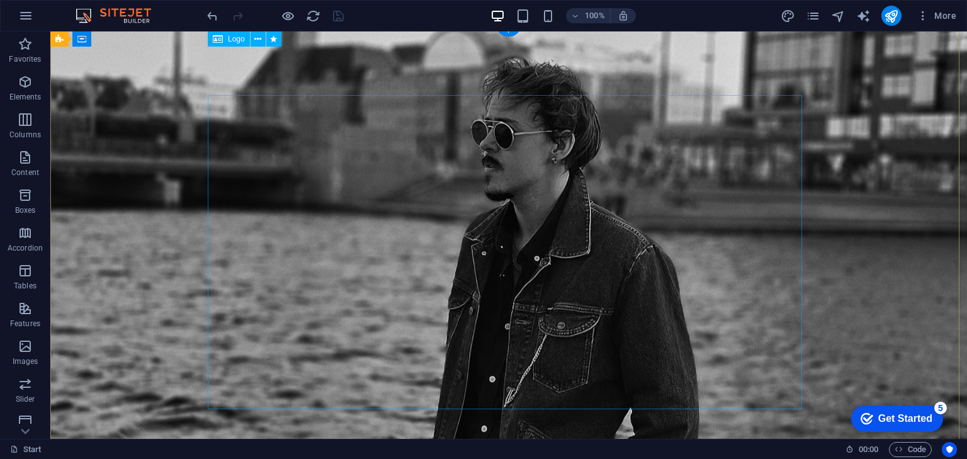
scroll to position [0, 0]
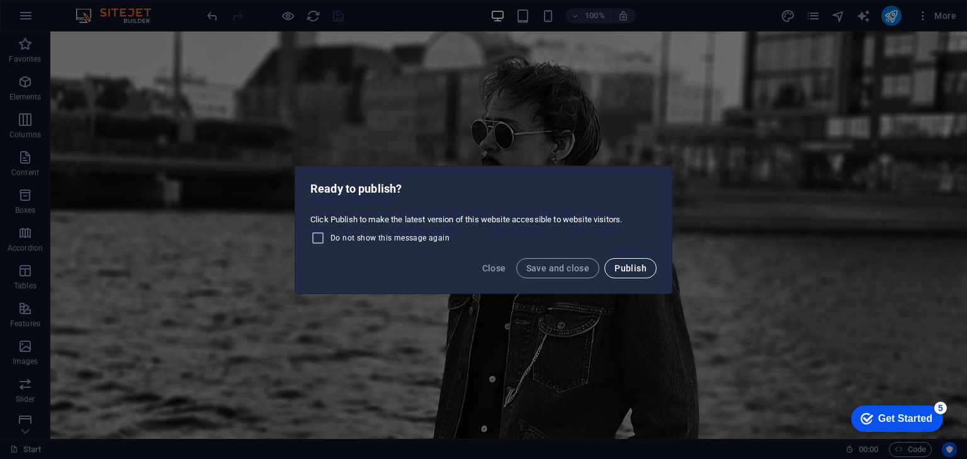
click at [652, 264] on button "Publish" at bounding box center [630, 268] width 52 height 20
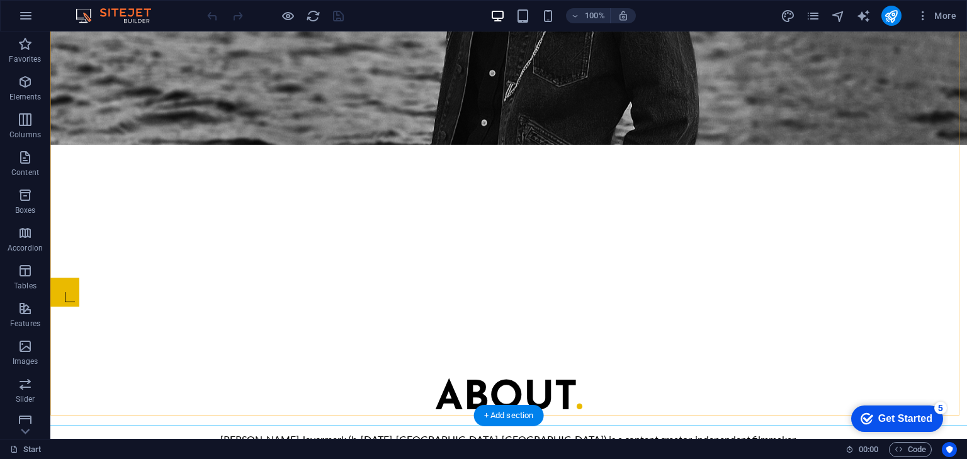
scroll to position [876, 0]
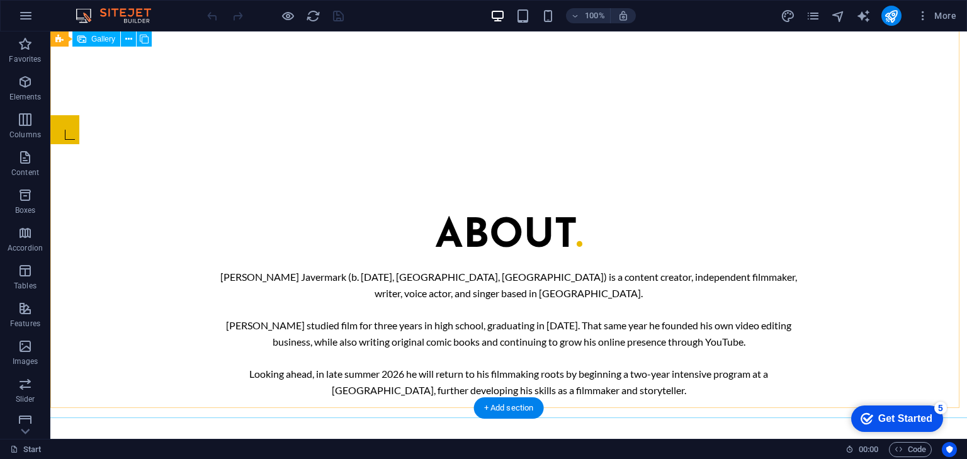
select select "4"
select select "px"
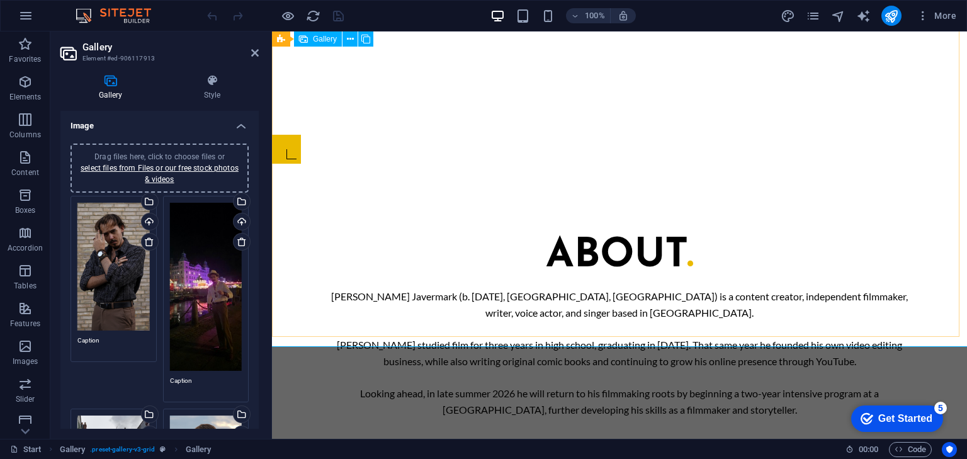
scroll to position [826, 0]
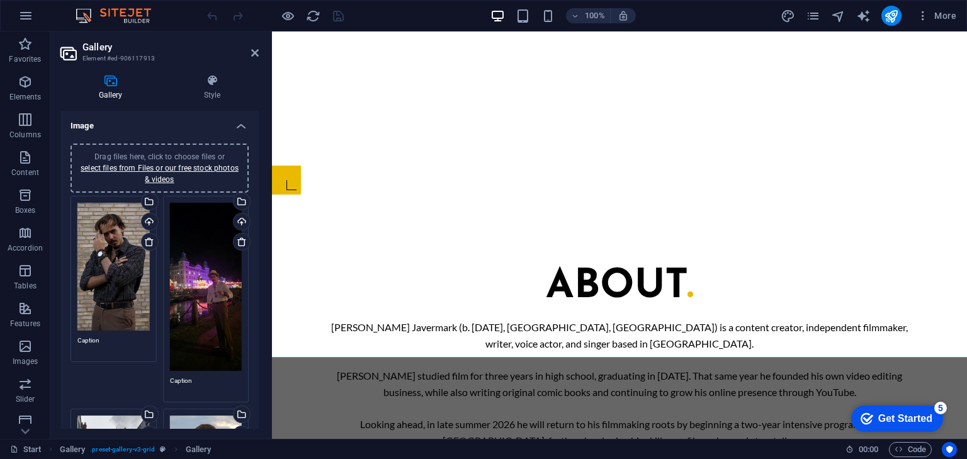
click at [225, 279] on div "Drag files here, click to choose files or select files from Files or our free s…" at bounding box center [206, 287] width 72 height 168
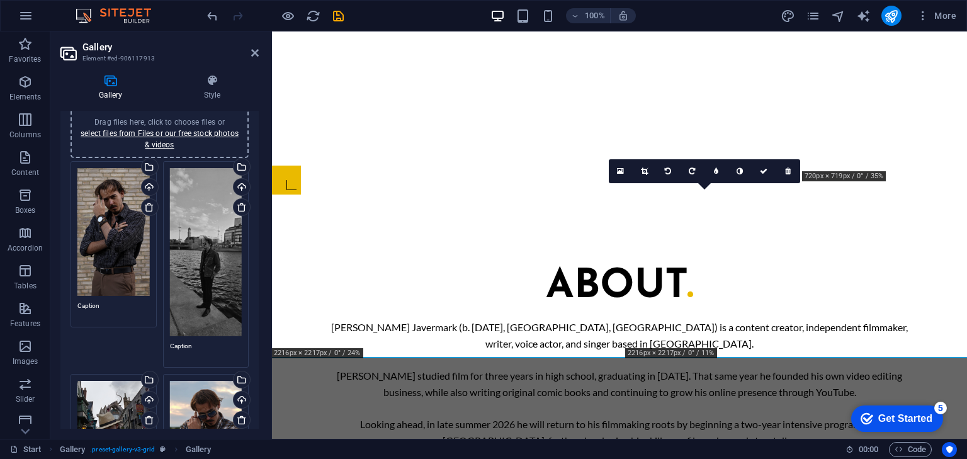
scroll to position [201, 0]
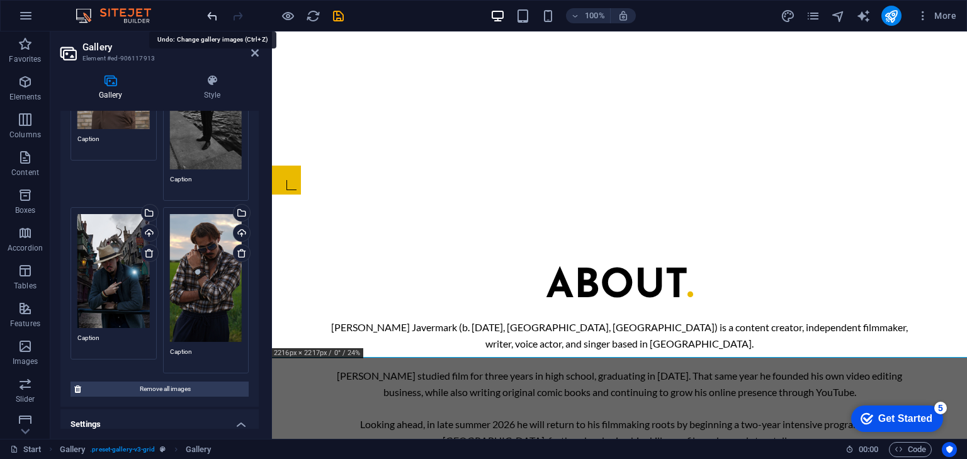
click at [209, 14] on icon "undo" at bounding box center [212, 16] width 14 height 14
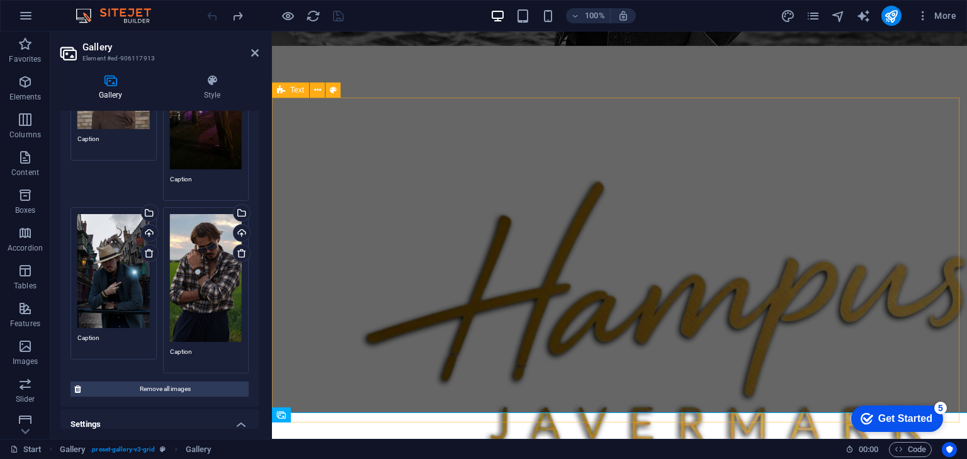
scroll to position [373, 0]
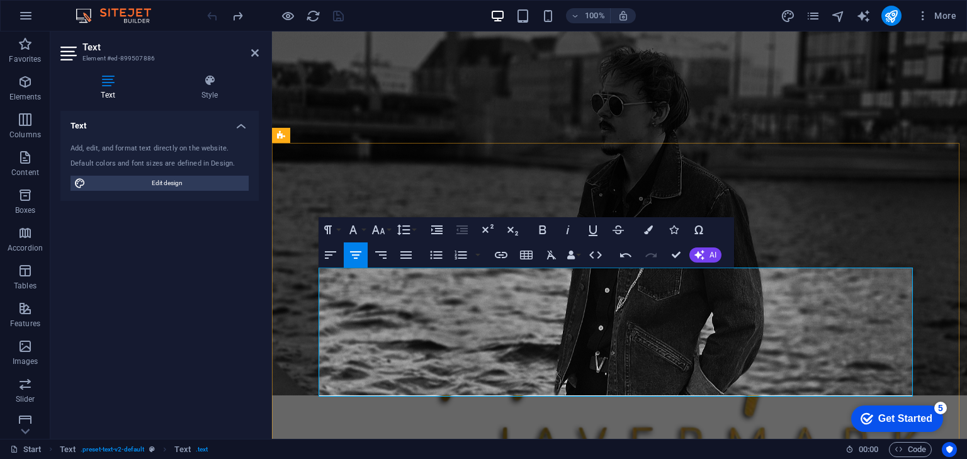
copy span "—"
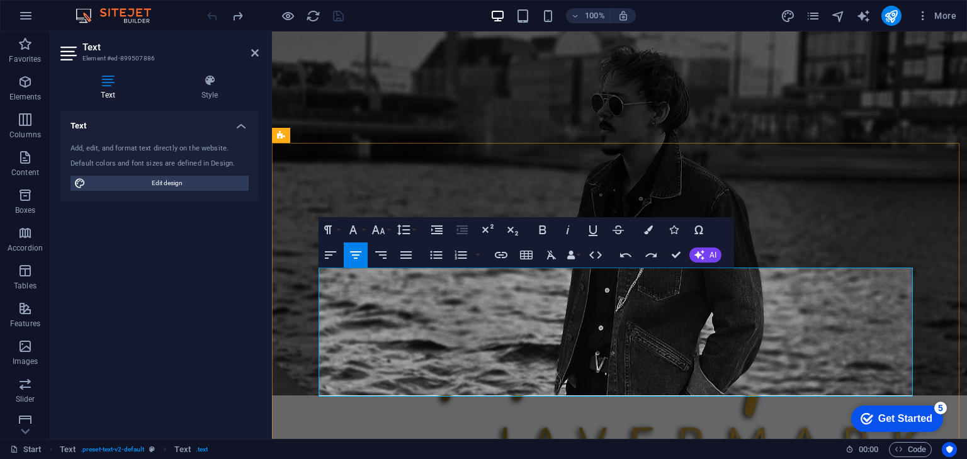
drag, startPoint x: 785, startPoint y: 310, endPoint x: 695, endPoint y: 328, distance: 91.8
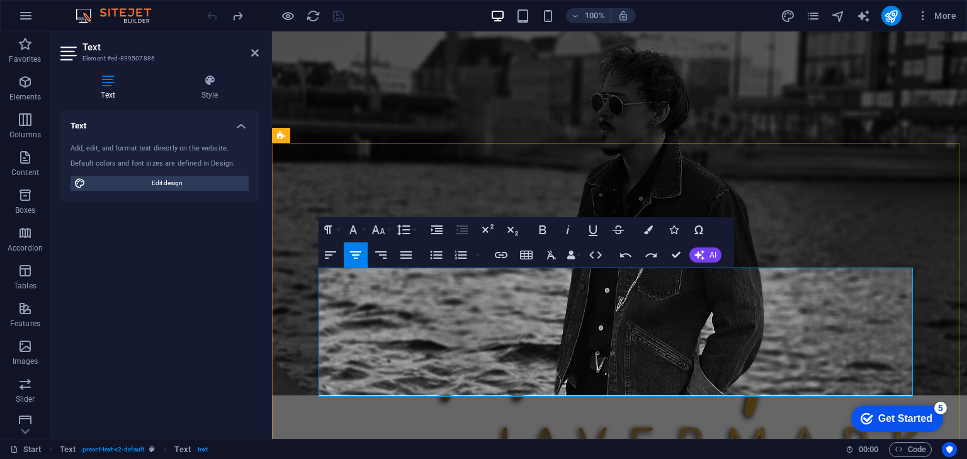
drag, startPoint x: 377, startPoint y: 322, endPoint x: 363, endPoint y: 323, distance: 13.9
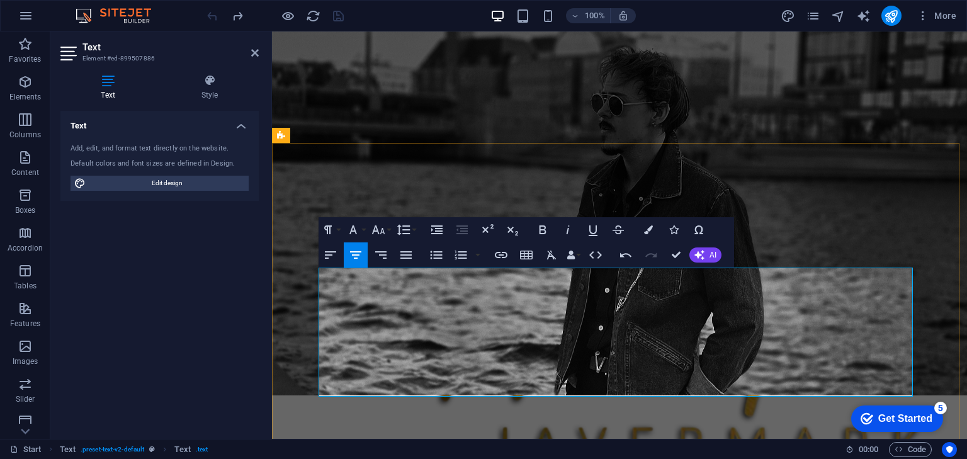
drag, startPoint x: 546, startPoint y: 325, endPoint x: 470, endPoint y: 325, distance: 75.5
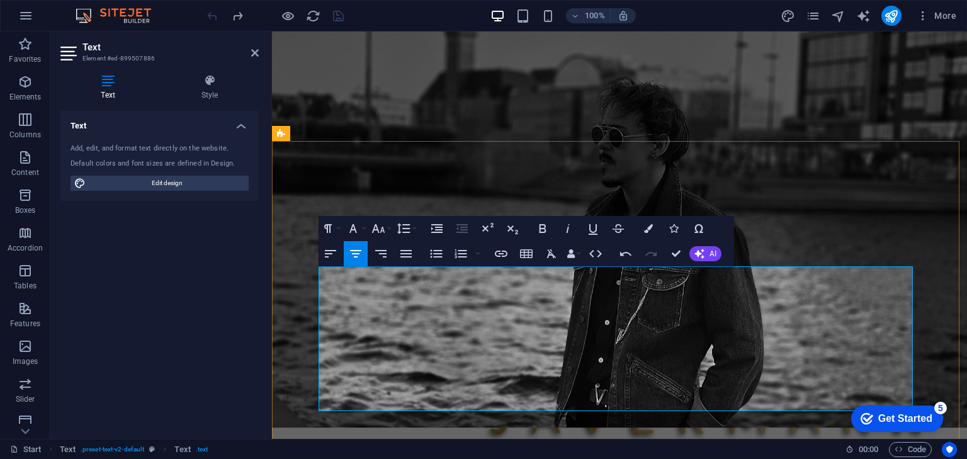
scroll to position [473, 0]
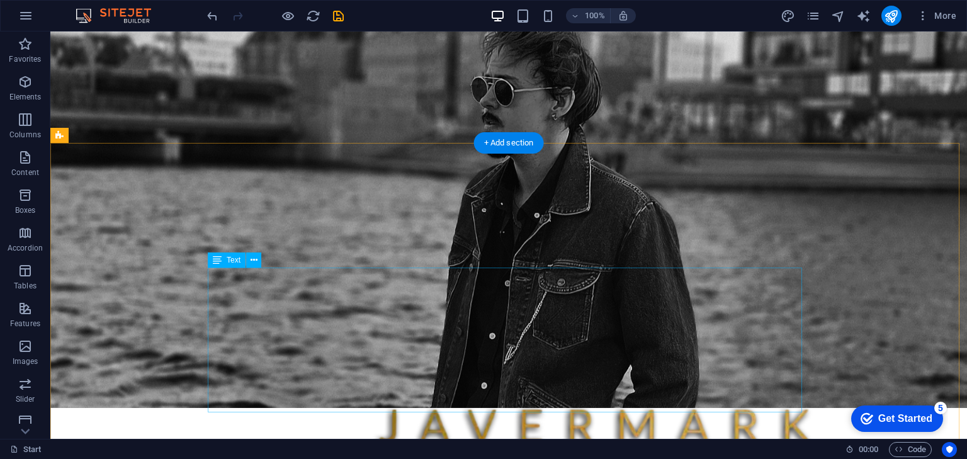
scroll to position [423, 0]
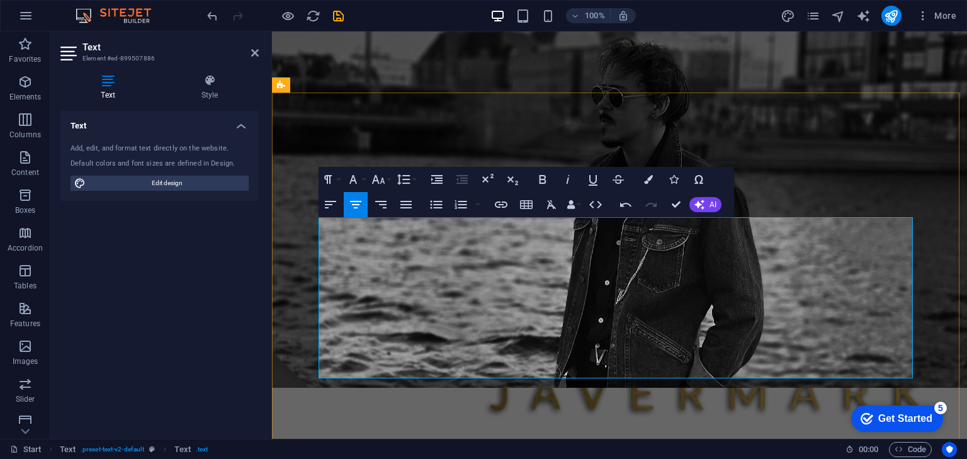
drag, startPoint x: 622, startPoint y: 353, endPoint x: 561, endPoint y: 355, distance: 61.1
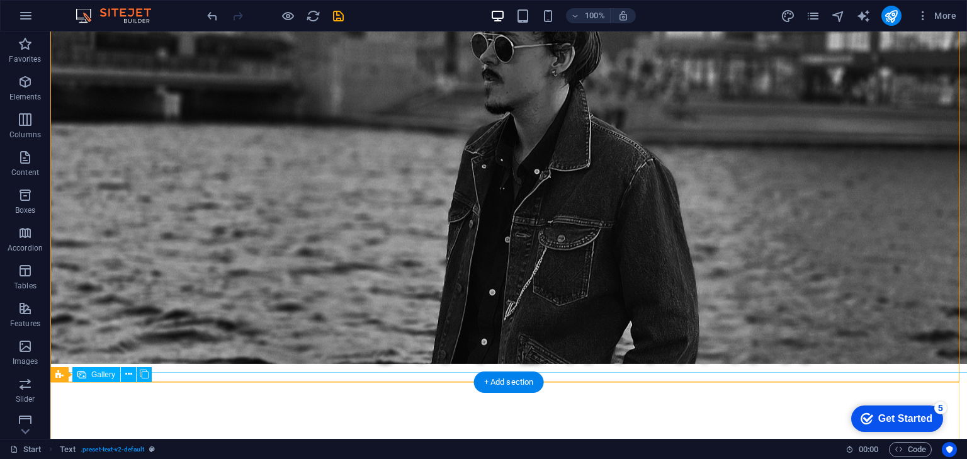
scroll to position [504, 0]
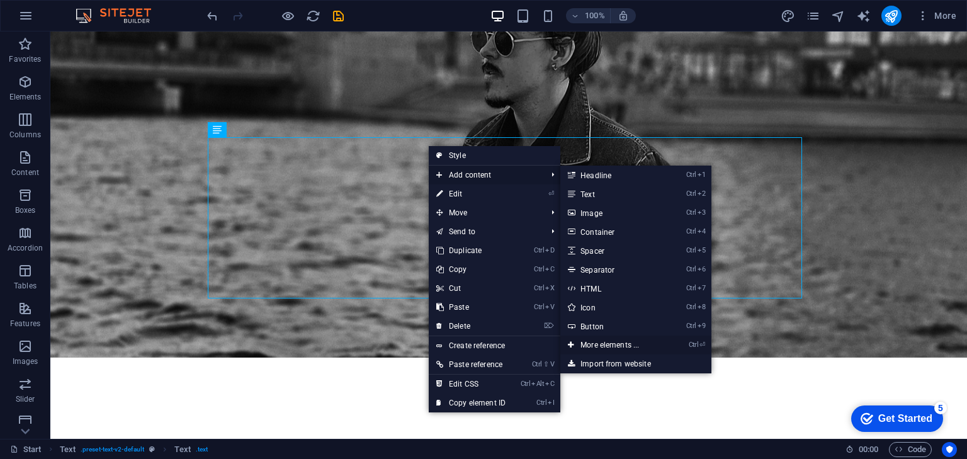
click at [637, 349] on link "Ctrl ⏎ More elements ..." at bounding box center [612, 344] width 104 height 19
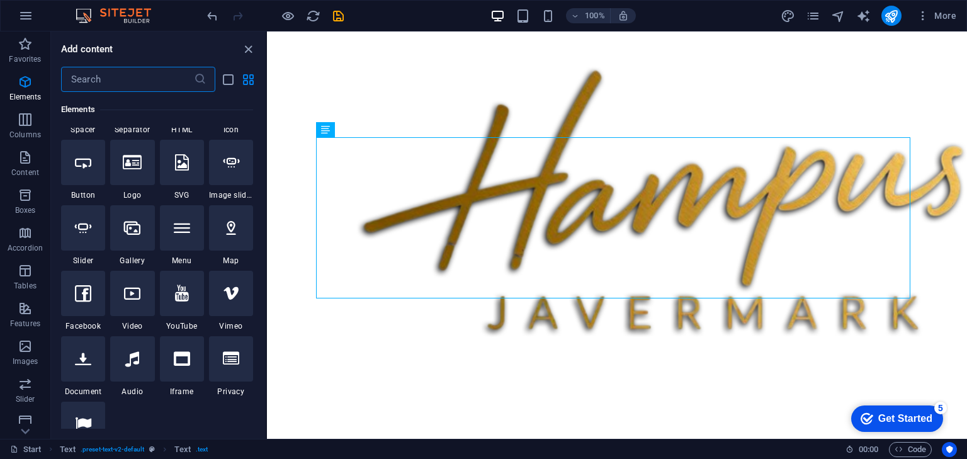
scroll to position [284, 0]
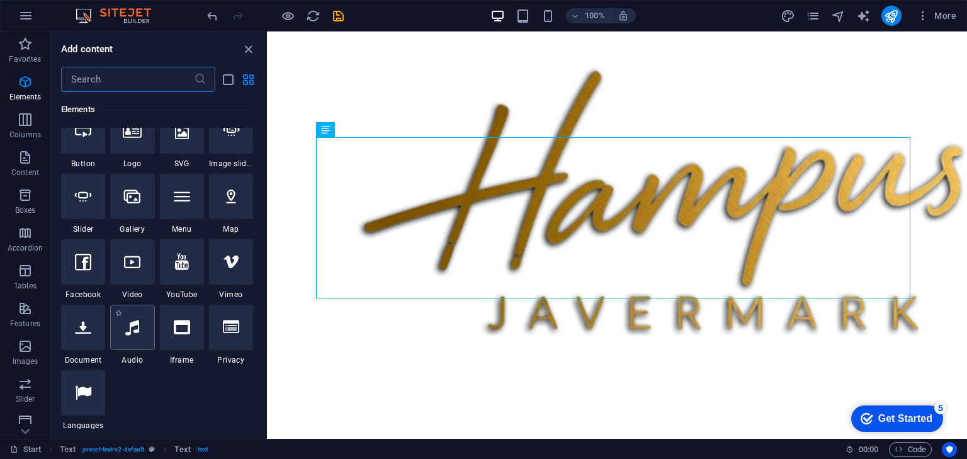
click at [138, 330] on icon at bounding box center [132, 327] width 14 height 16
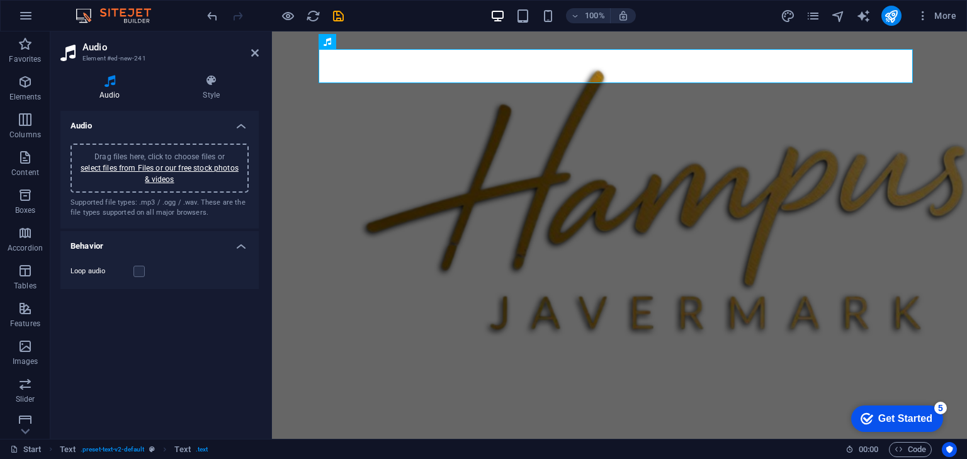
scroll to position [537, 0]
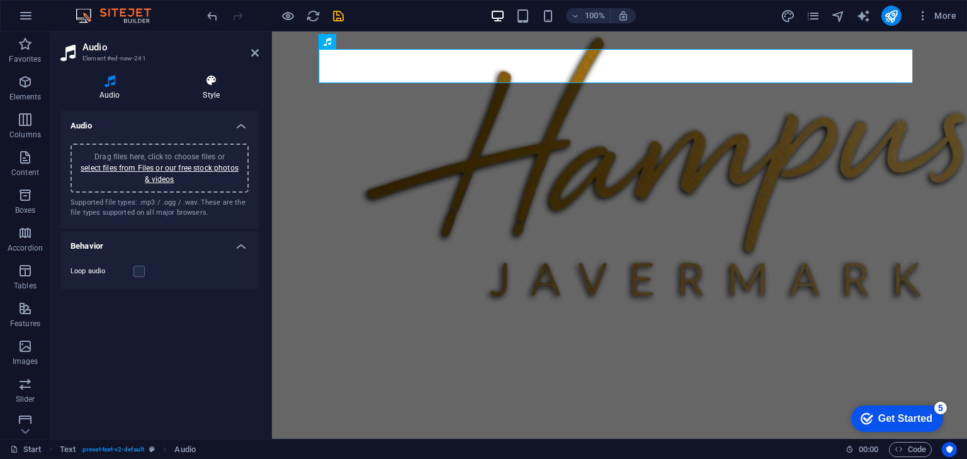
click at [211, 86] on icon at bounding box center [211, 80] width 95 height 13
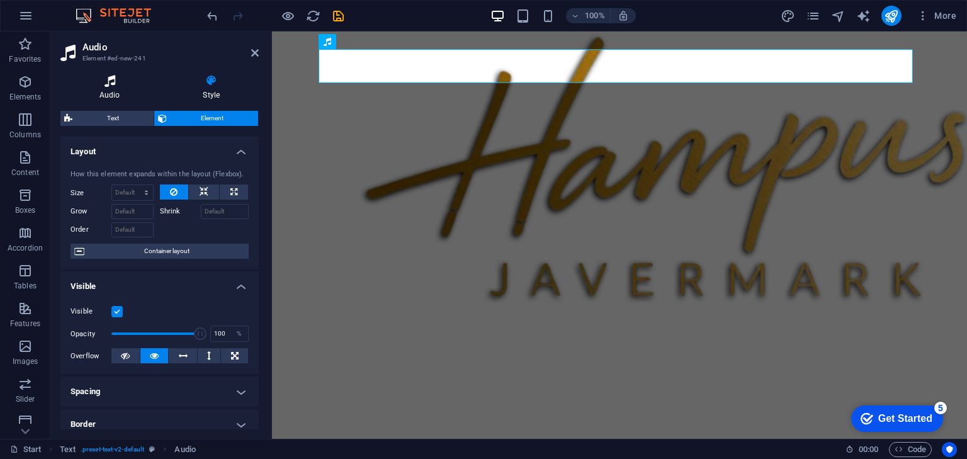
click at [123, 75] on icon at bounding box center [109, 80] width 99 height 13
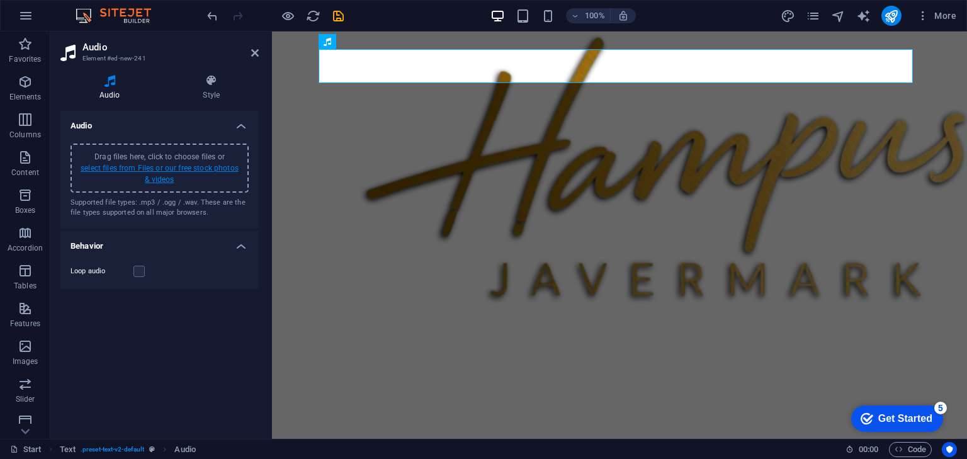
click at [168, 166] on link "select files from Files or our free stock photos & videos" at bounding box center [160, 174] width 158 height 20
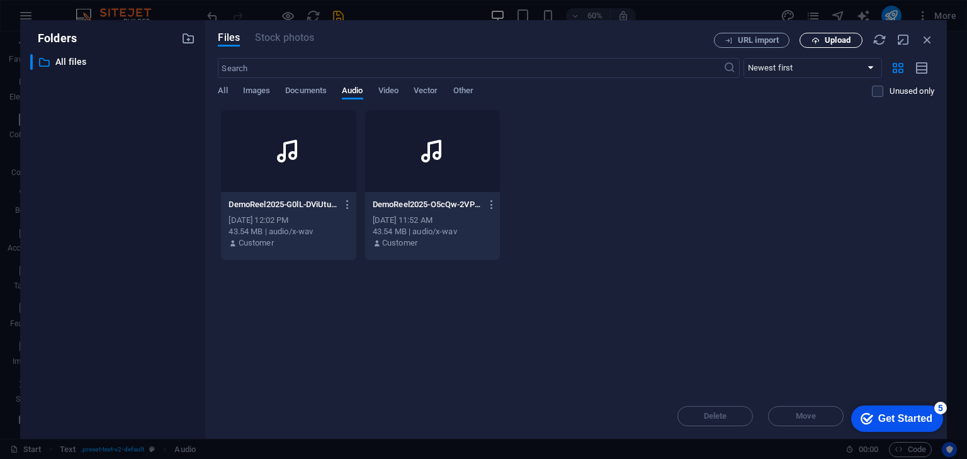
click at [859, 37] on button "Upload" at bounding box center [830, 40] width 63 height 15
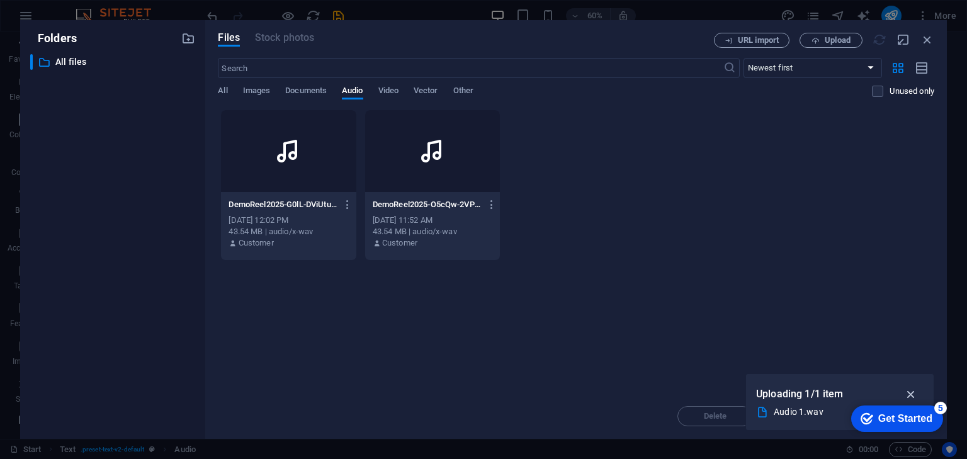
click at [915, 386] on button "button" at bounding box center [911, 394] width 25 height 20
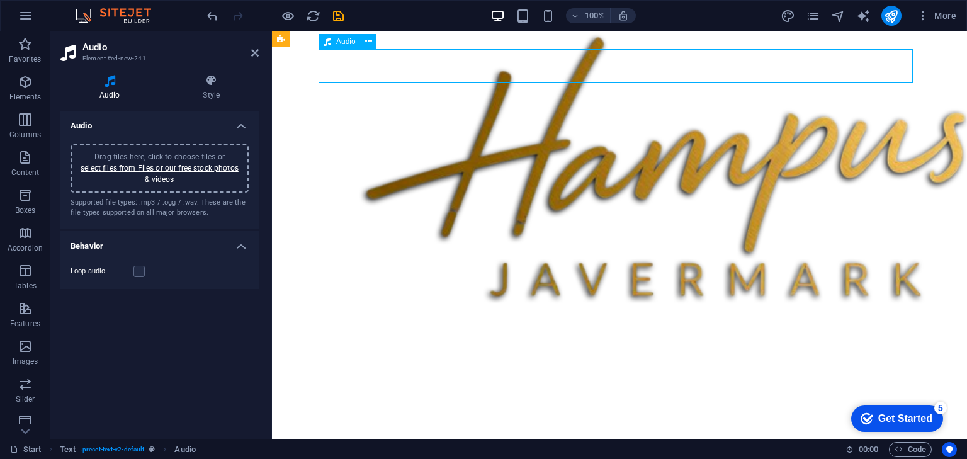
scroll to position [494, 0]
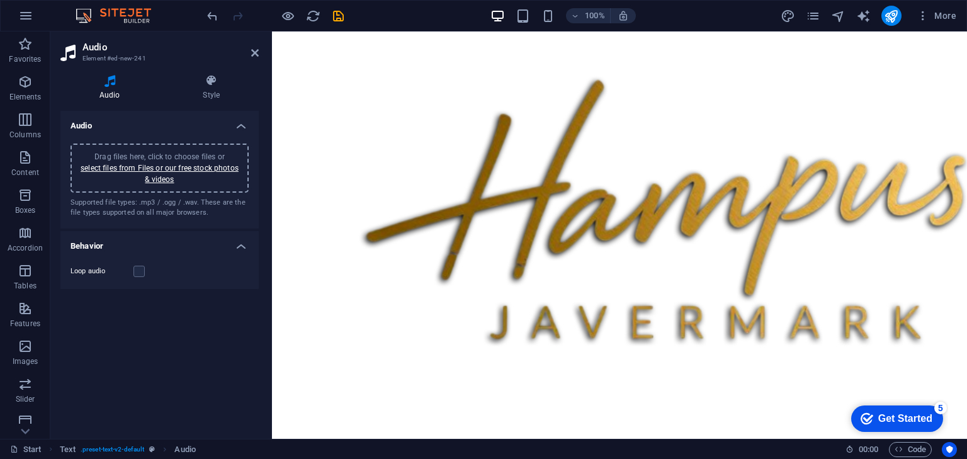
drag, startPoint x: 516, startPoint y: 67, endPoint x: 517, endPoint y: 118, distance: 51.6
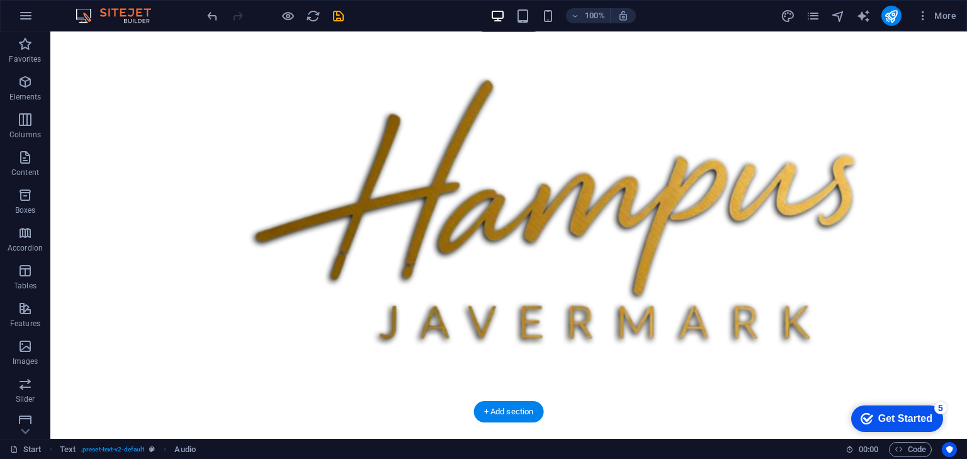
drag, startPoint x: 546, startPoint y: 169, endPoint x: 543, endPoint y: 145, distance: 24.0
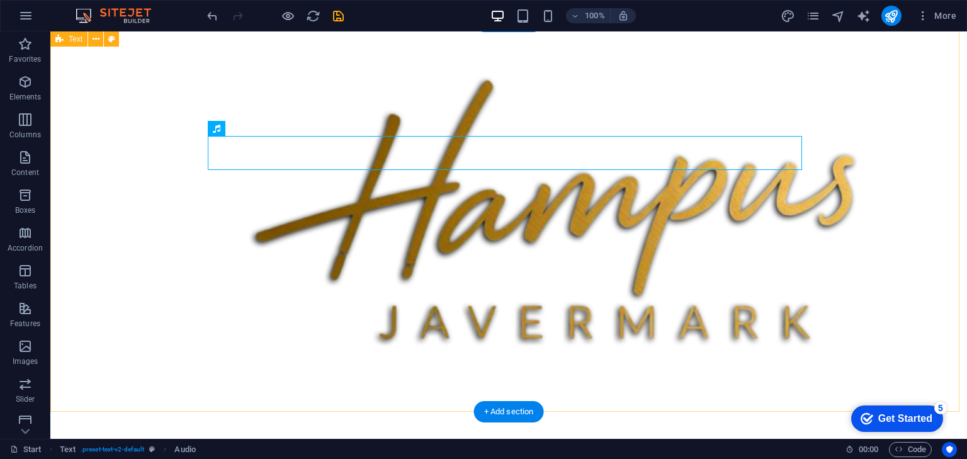
click at [340, 17] on icon "save" at bounding box center [338, 16] width 14 height 14
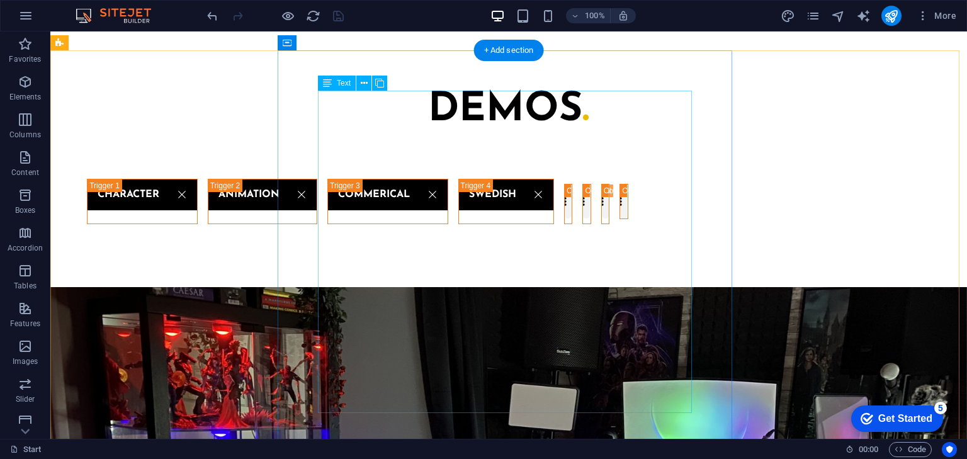
scroll to position [1854, 0]
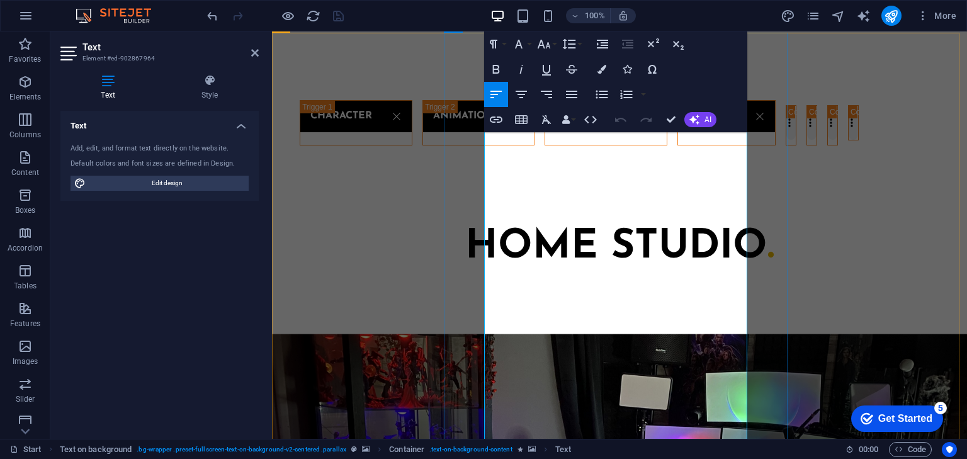
scroll to position [1794, 0]
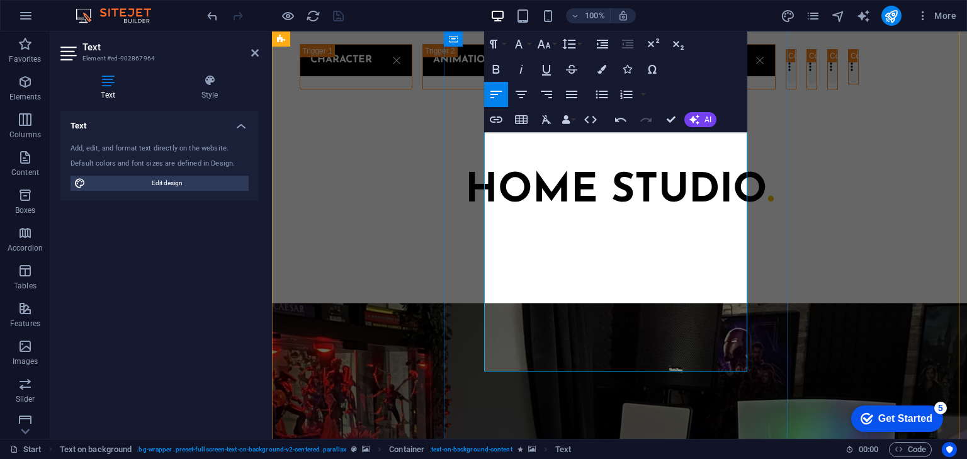
scroll to position [1844, 0]
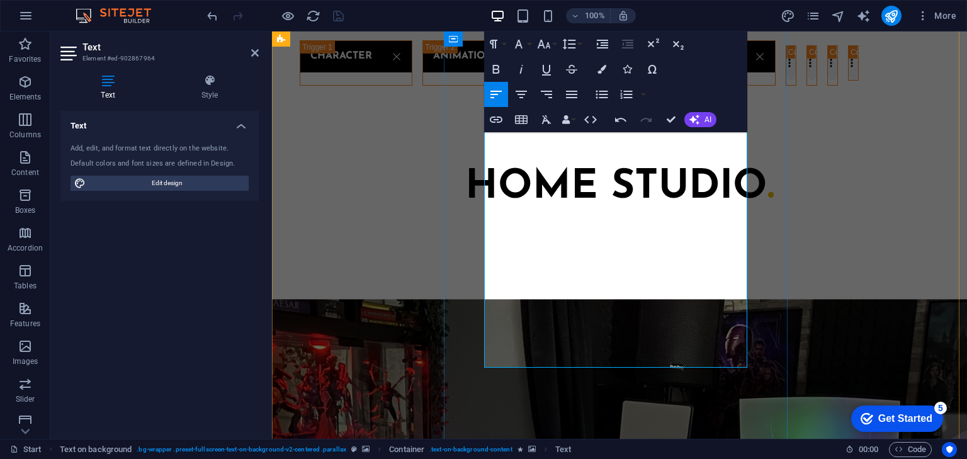
copy span "multitasking"
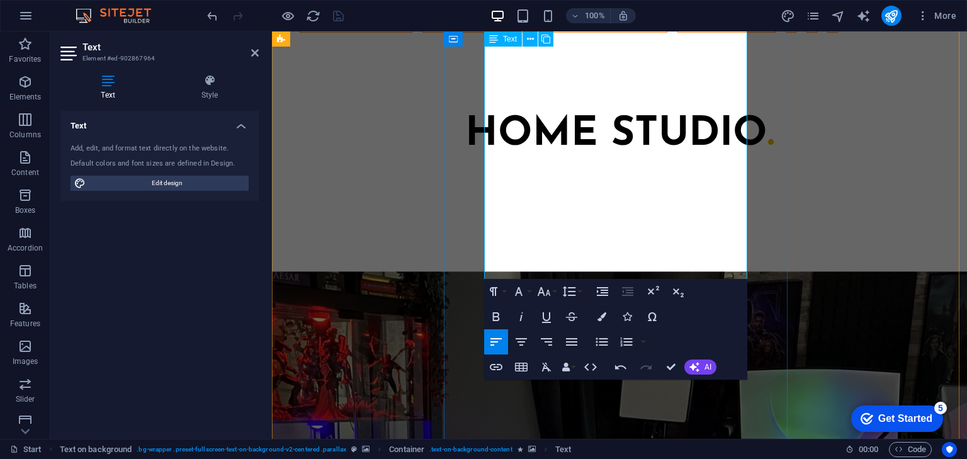
scroll to position [1895, 0]
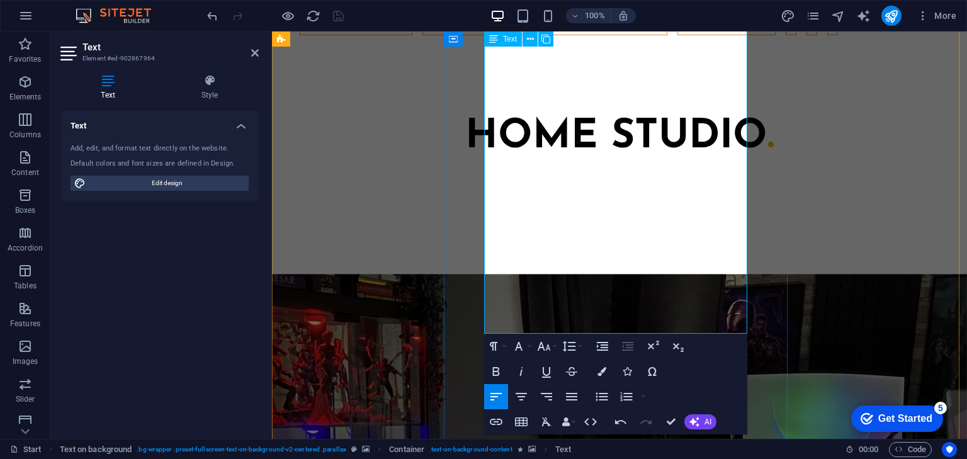
drag, startPoint x: 516, startPoint y: 311, endPoint x: 675, endPoint y: 291, distance: 159.8
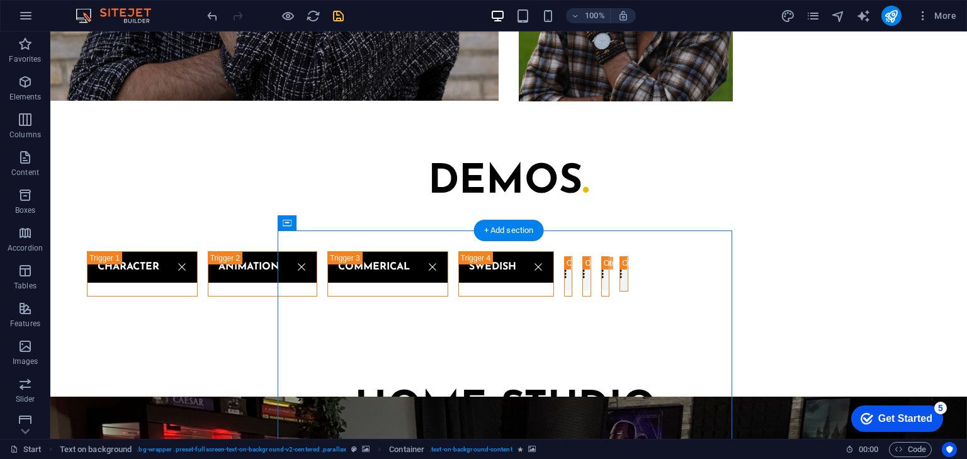
scroll to position [1844, 0]
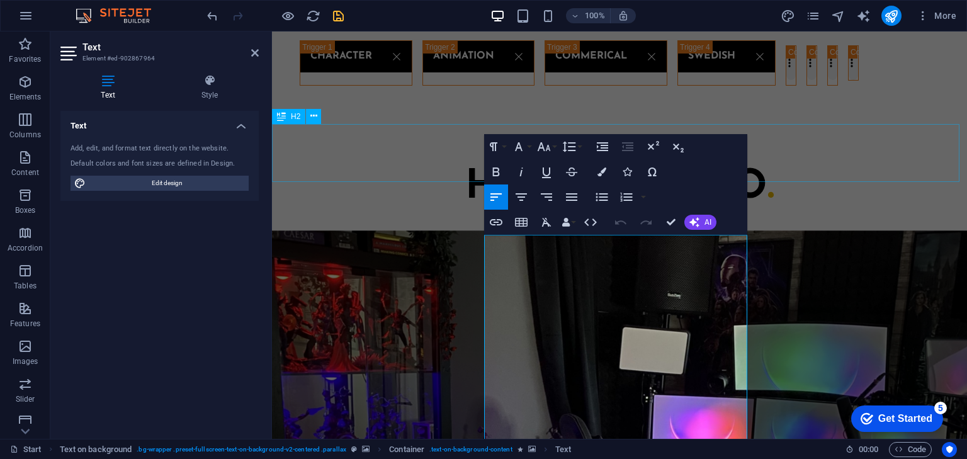
scroll to position [1542, 0]
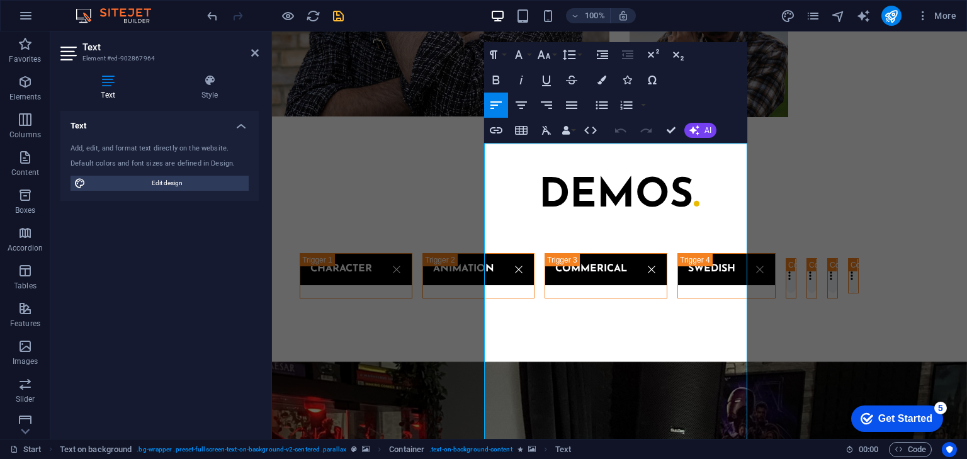
scroll to position [1643, 0]
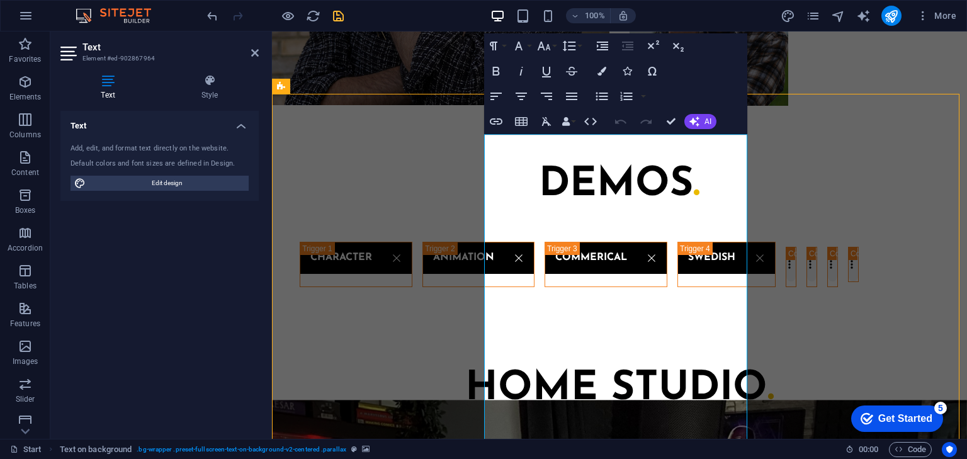
scroll to position [1778, 0]
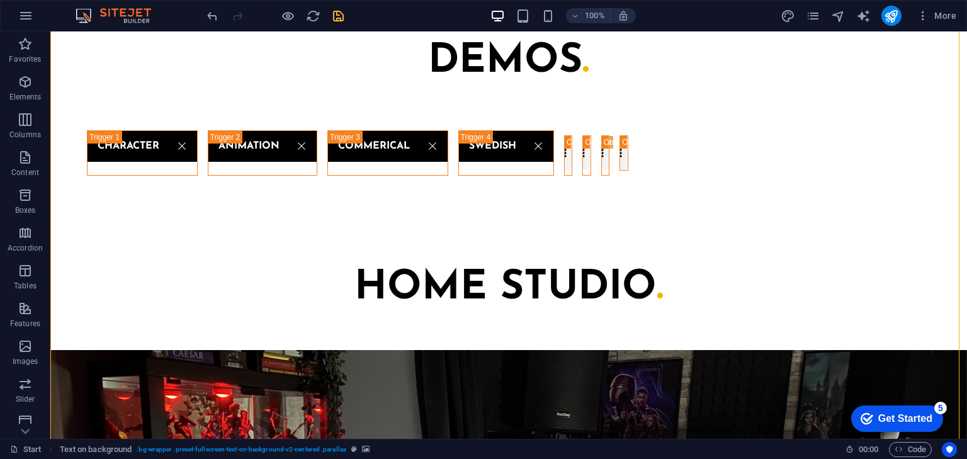
scroll to position [1828, 0]
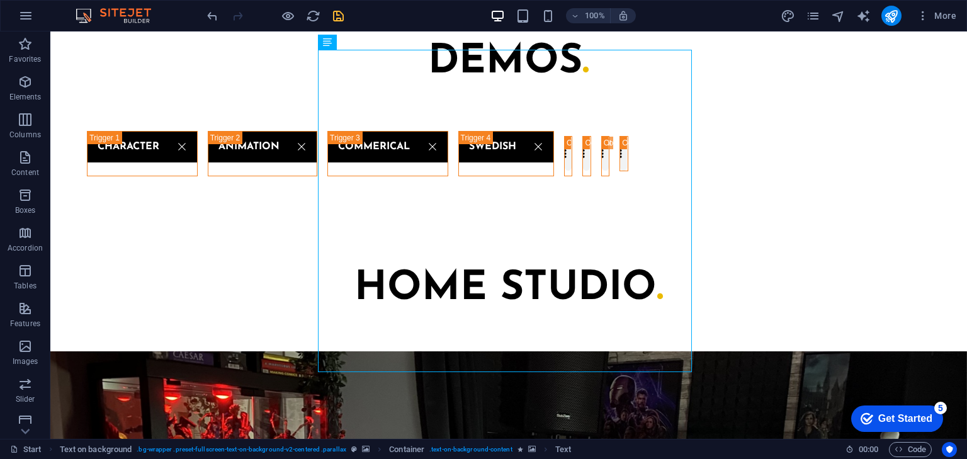
scroll to position [1879, 0]
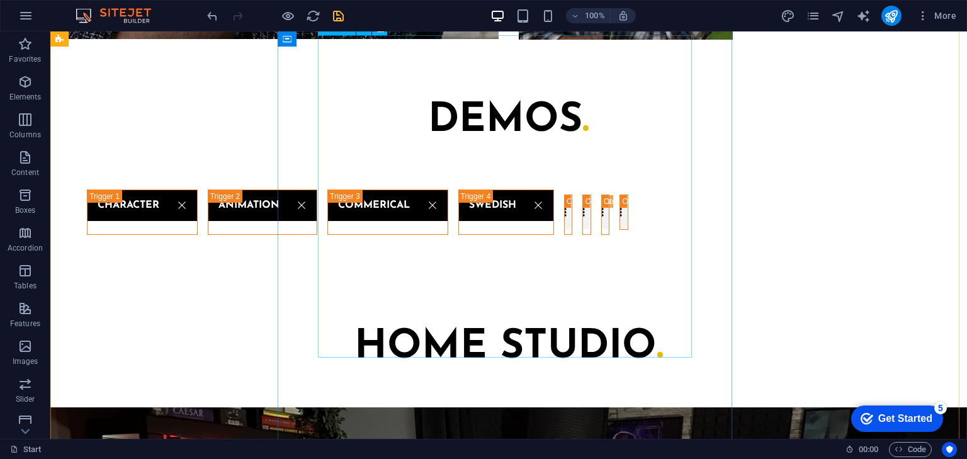
scroll to position [1627, 0]
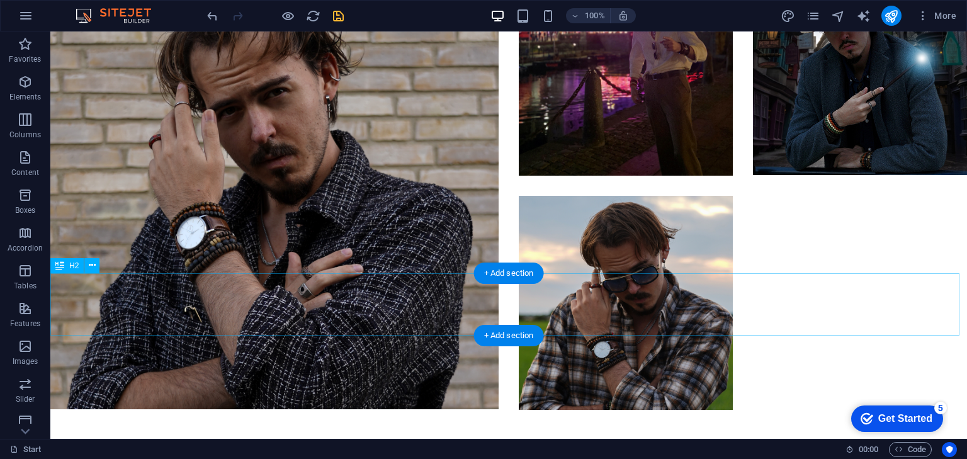
scroll to position [1526, 0]
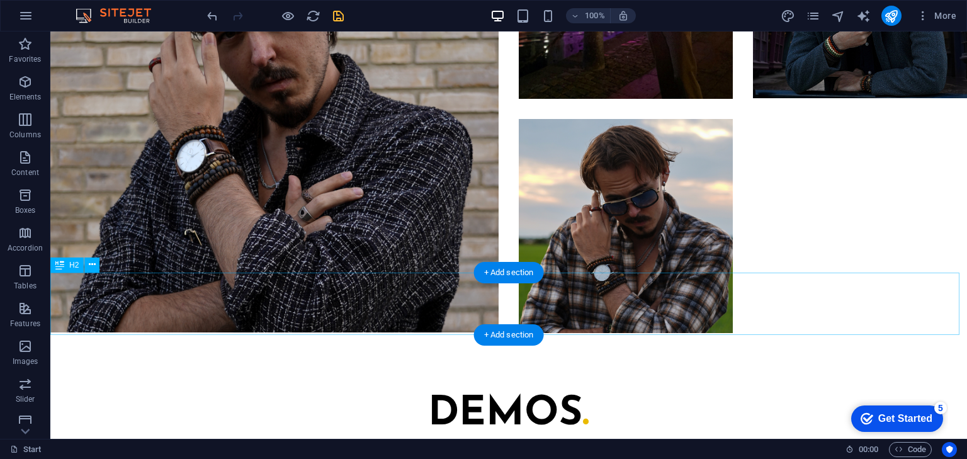
click at [522, 337] on div "+ Add section" at bounding box center [509, 334] width 70 height 21
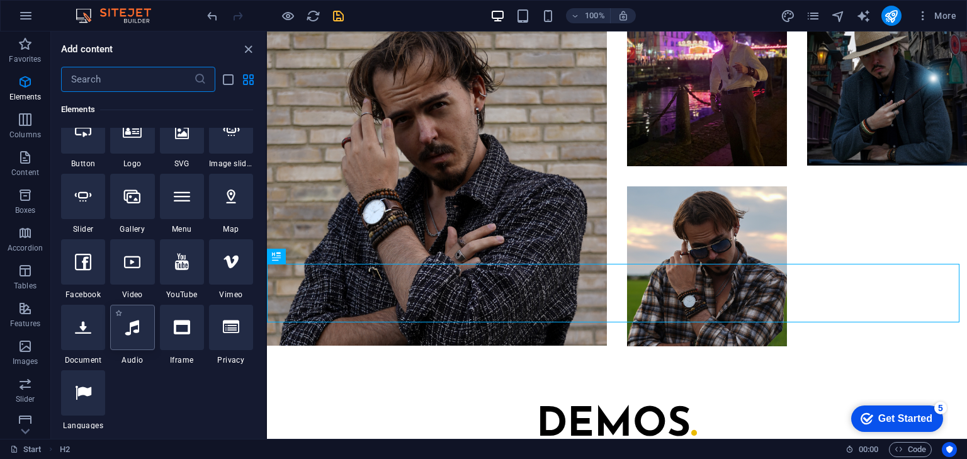
scroll to position [252, 0]
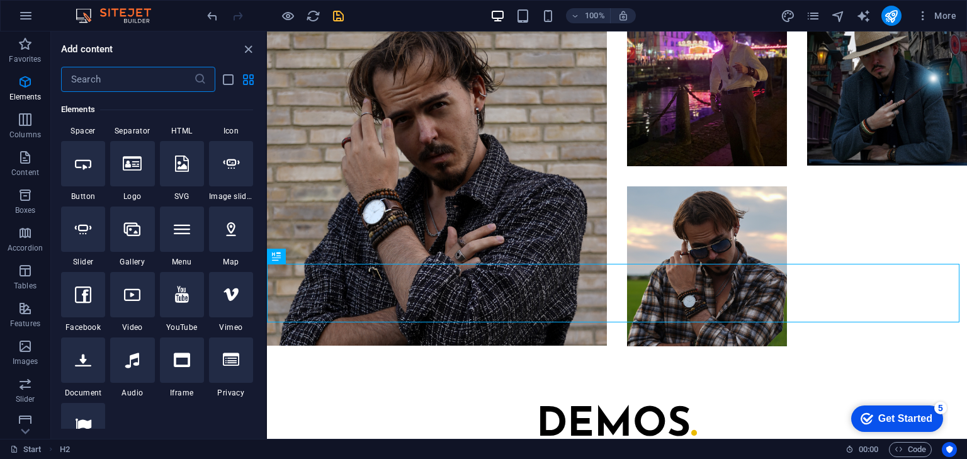
click at [133, 370] on div at bounding box center [132, 359] width 44 height 45
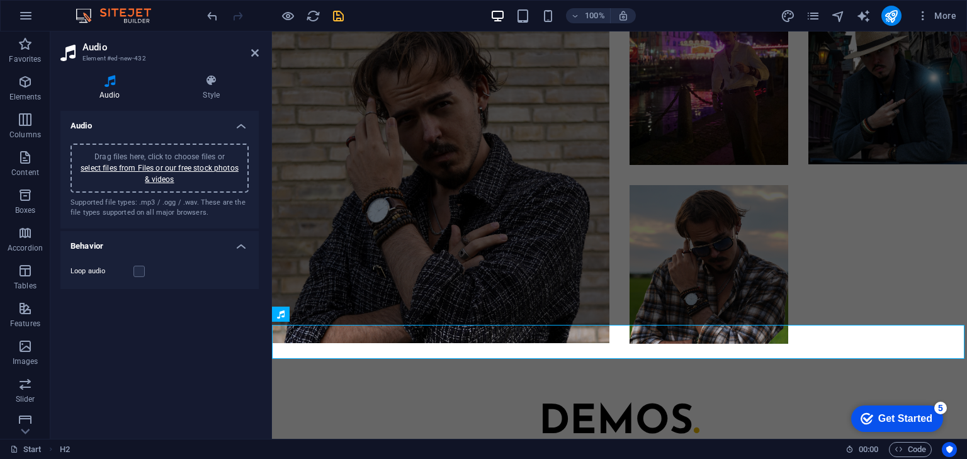
scroll to position [1402, 0]
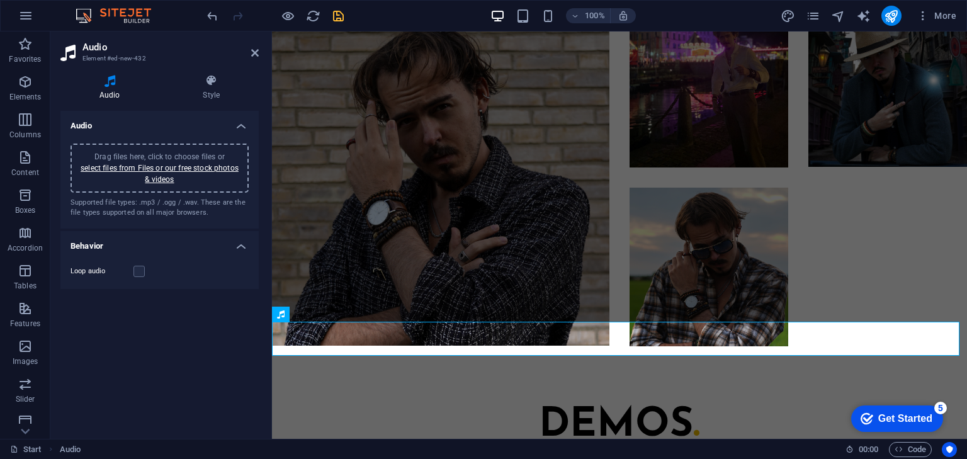
click at [201, 179] on div "Drag files here, click to choose files or select files from Files or our free s…" at bounding box center [159, 168] width 163 height 34
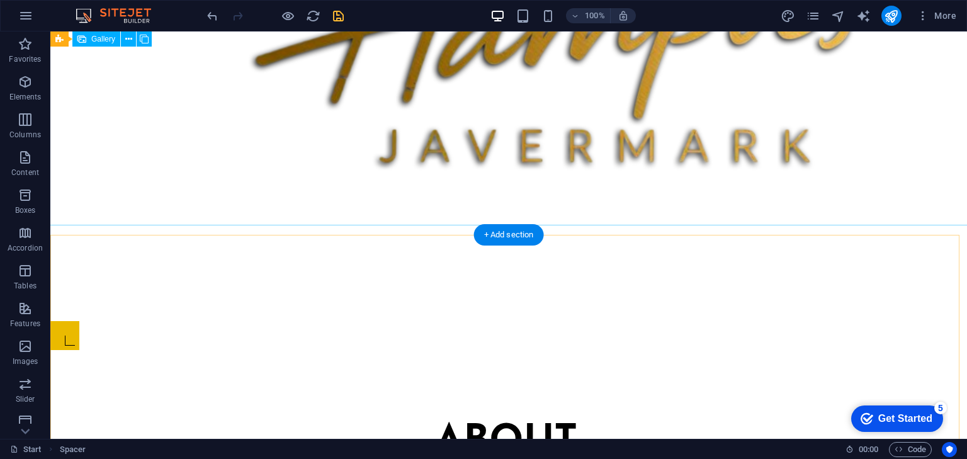
scroll to position [469, 0]
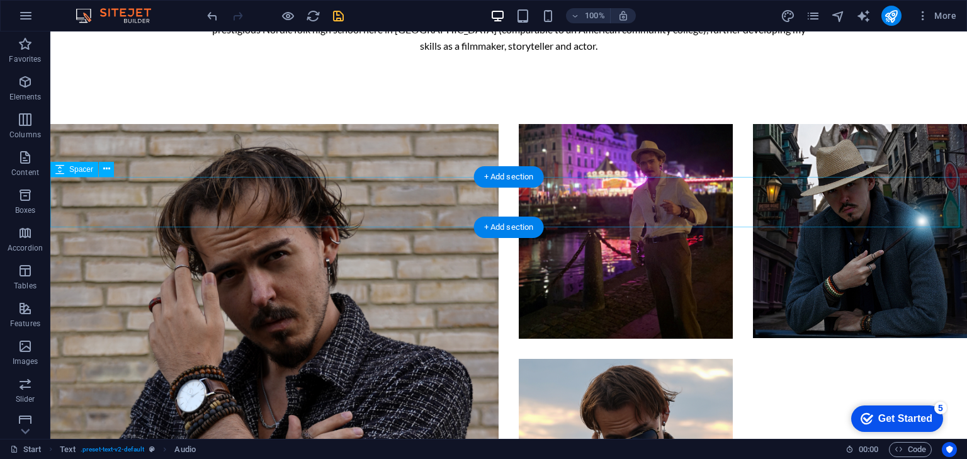
scroll to position [1476, 0]
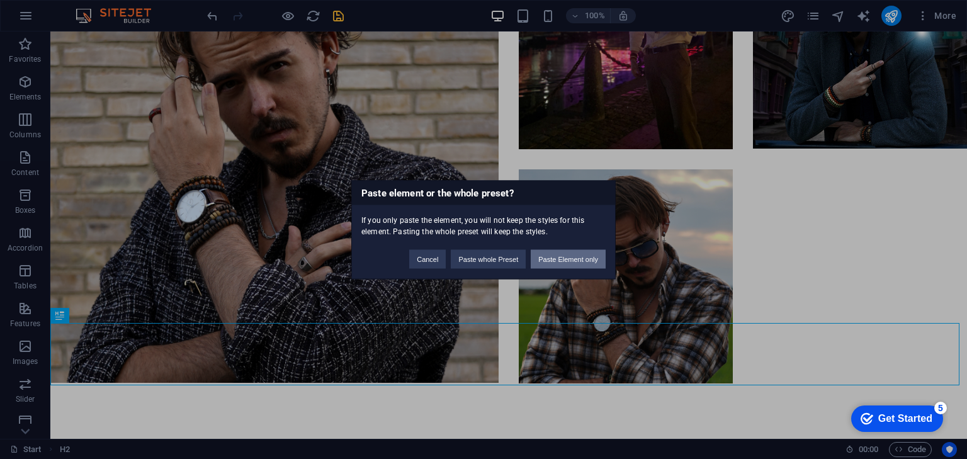
click at [554, 262] on button "Paste Element only" at bounding box center [568, 258] width 75 height 19
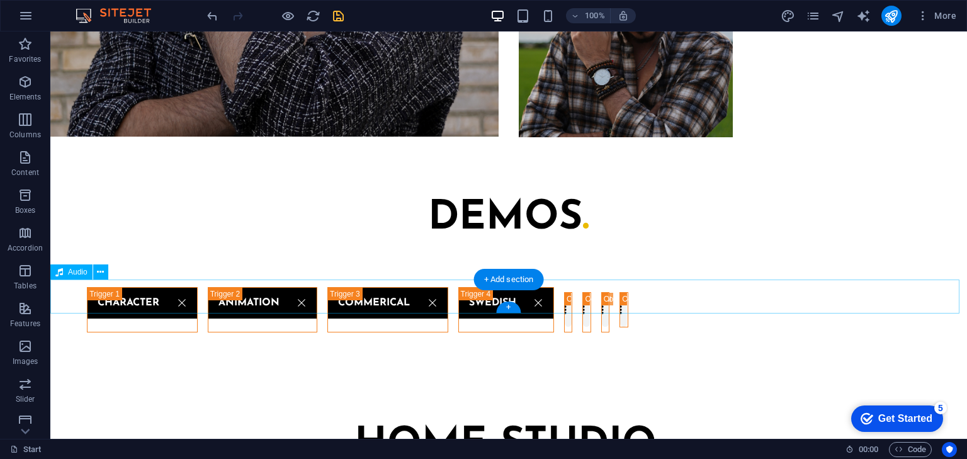
scroll to position [1728, 0]
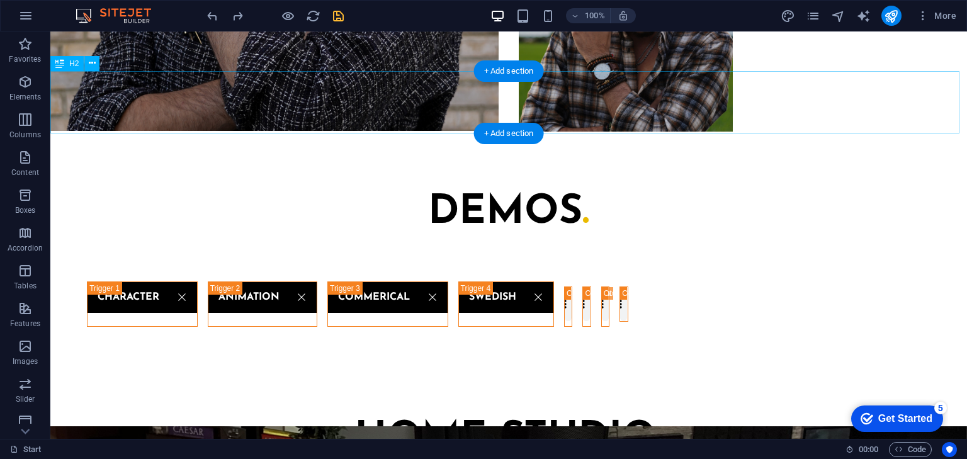
click at [448, 408] on div "HOME STUDIO ." at bounding box center [508, 439] width 916 height 62
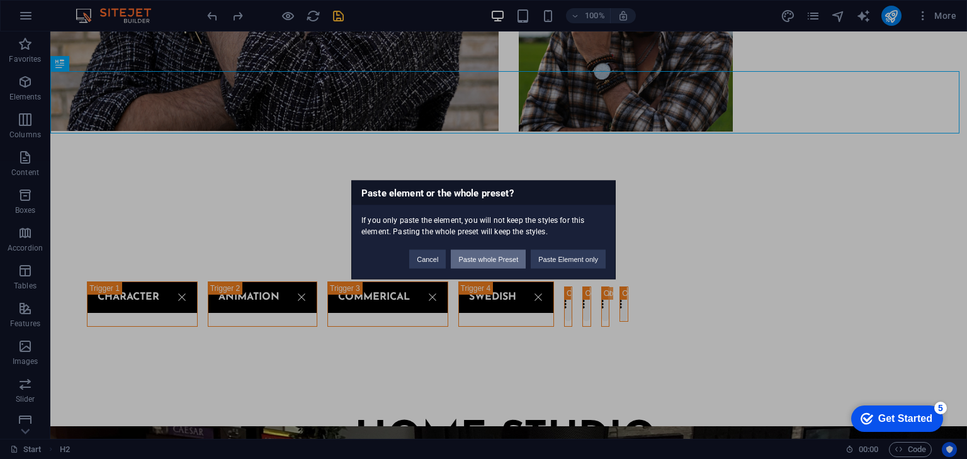
click at [495, 262] on button "Paste whole Preset" at bounding box center [488, 258] width 75 height 19
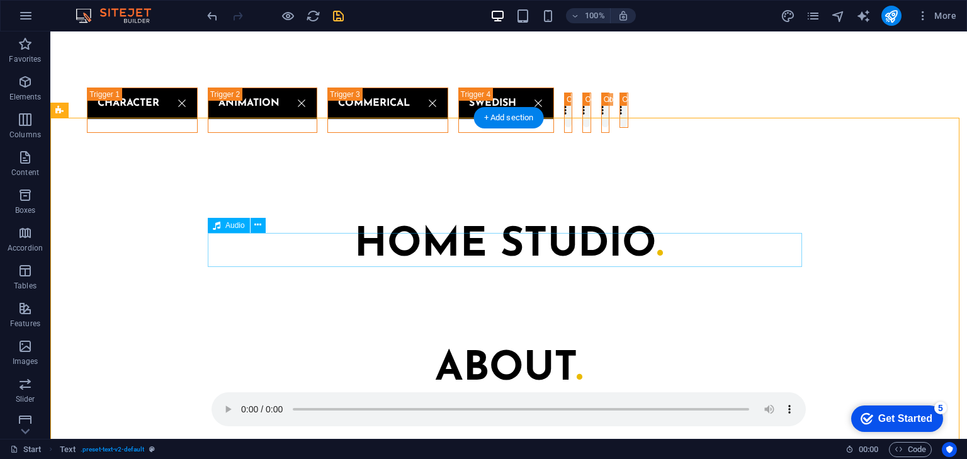
scroll to position [1929, 0]
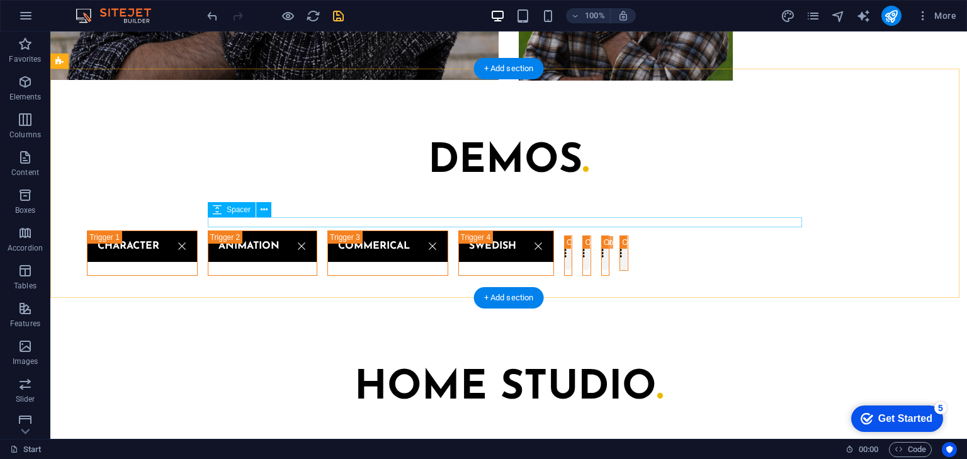
scroll to position [1778, 0]
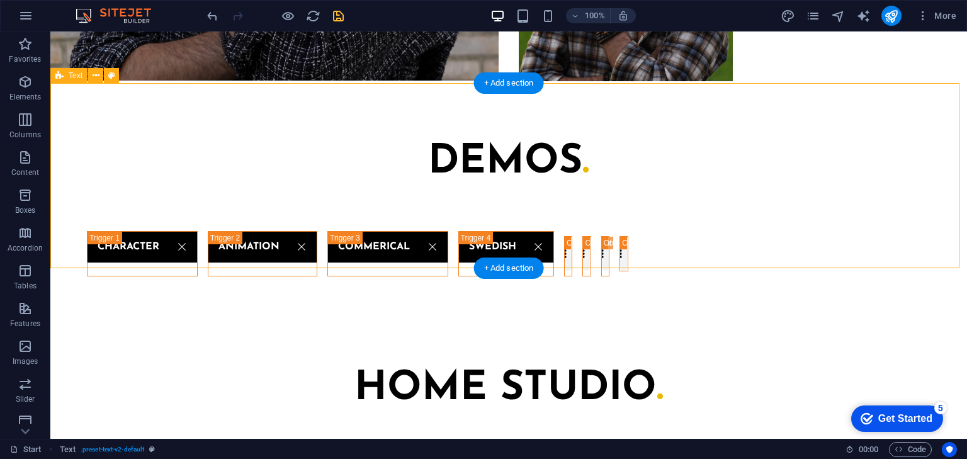
drag, startPoint x: 440, startPoint y: 113, endPoint x: 218, endPoint y: 114, distance: 222.2
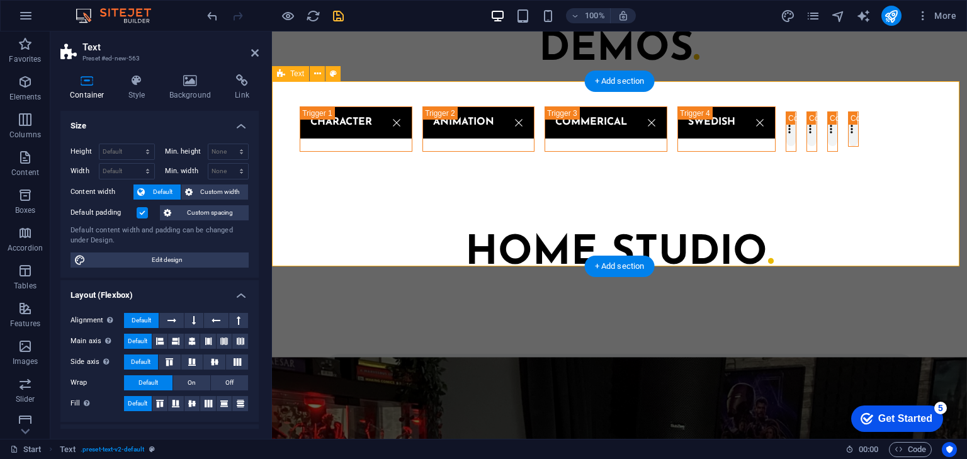
scroll to position [1643, 0]
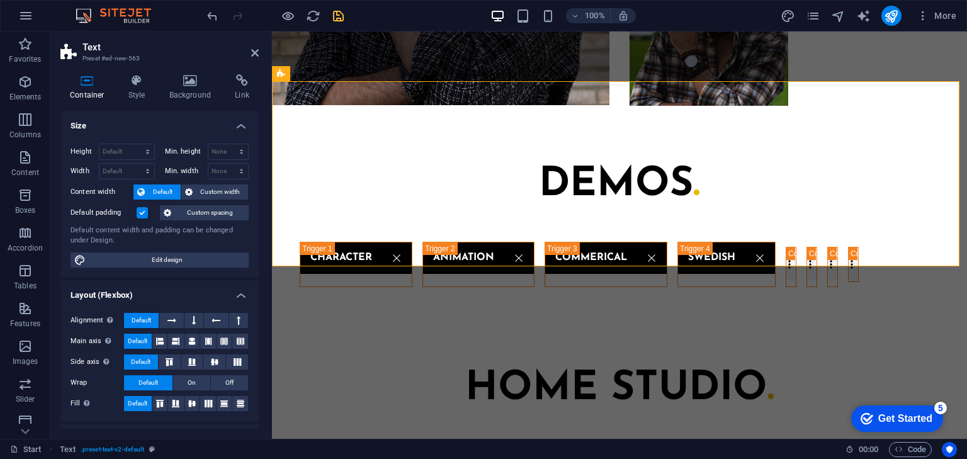
click at [140, 210] on label at bounding box center [142, 212] width 11 height 11
click at [0, 0] on input "Default padding" at bounding box center [0, 0] width 0 height 0
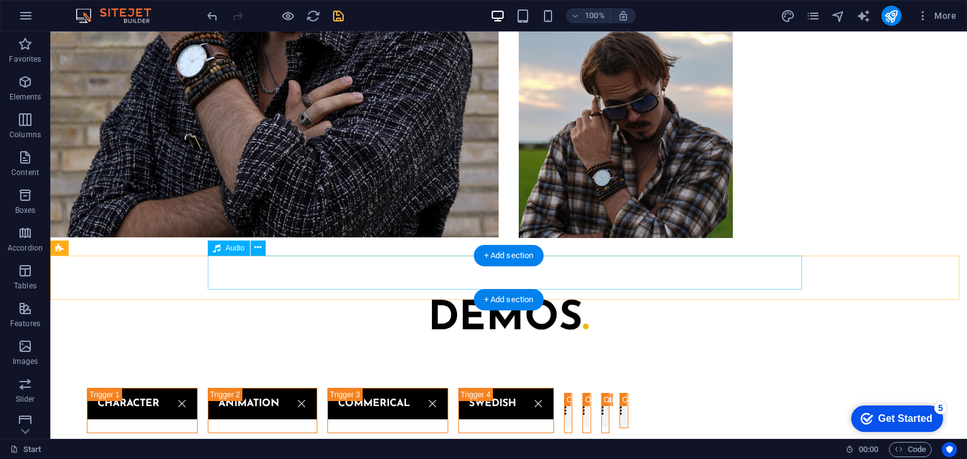
scroll to position [1627, 0]
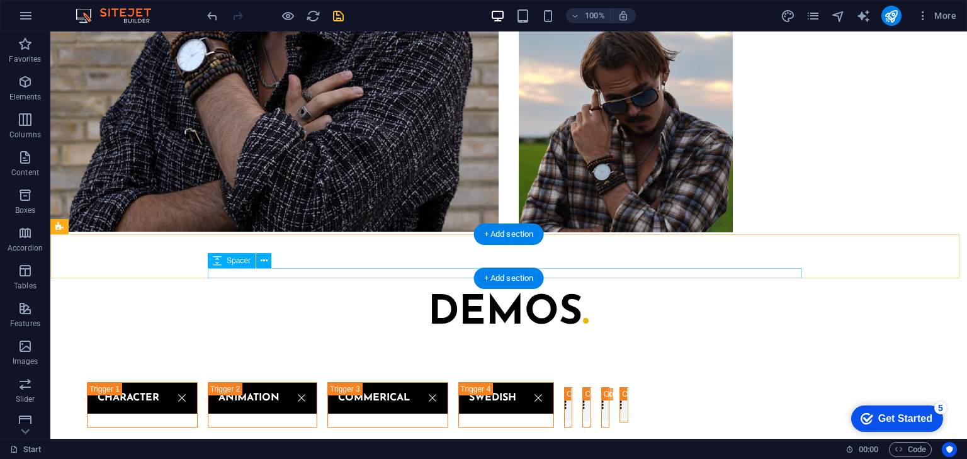
select select "rem"
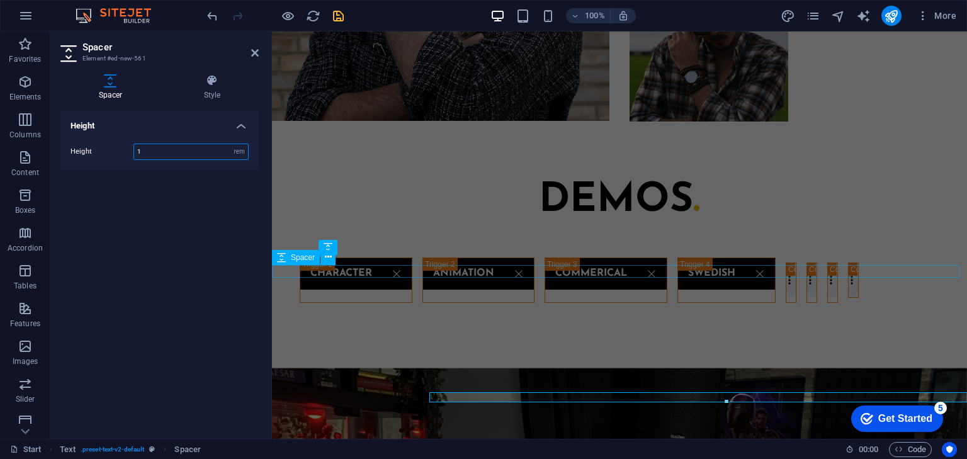
scroll to position [1503, 0]
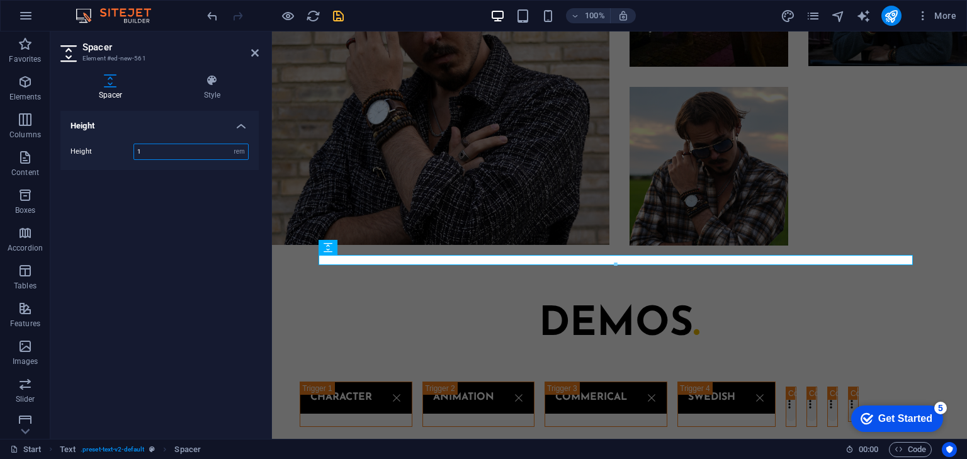
click at [153, 152] on input "1" at bounding box center [191, 151] width 114 height 15
type input "2"
click at [193, 176] on div "Height Height 2 px rem vh vw" at bounding box center [159, 270] width 198 height 318
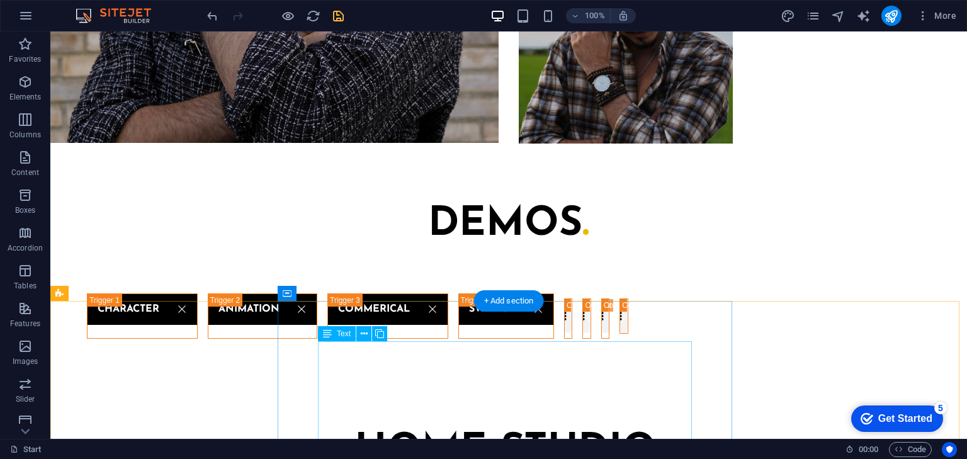
scroll to position [1728, 0]
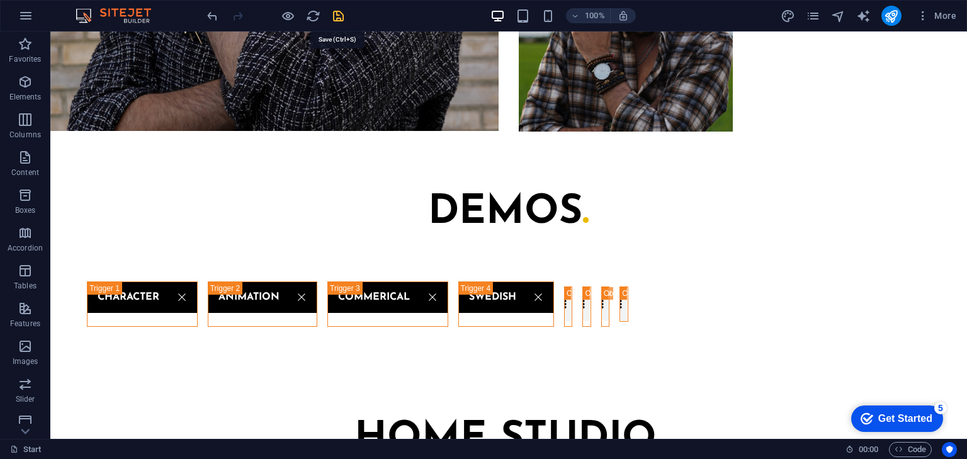
click at [344, 18] on icon "save" at bounding box center [338, 16] width 14 height 14
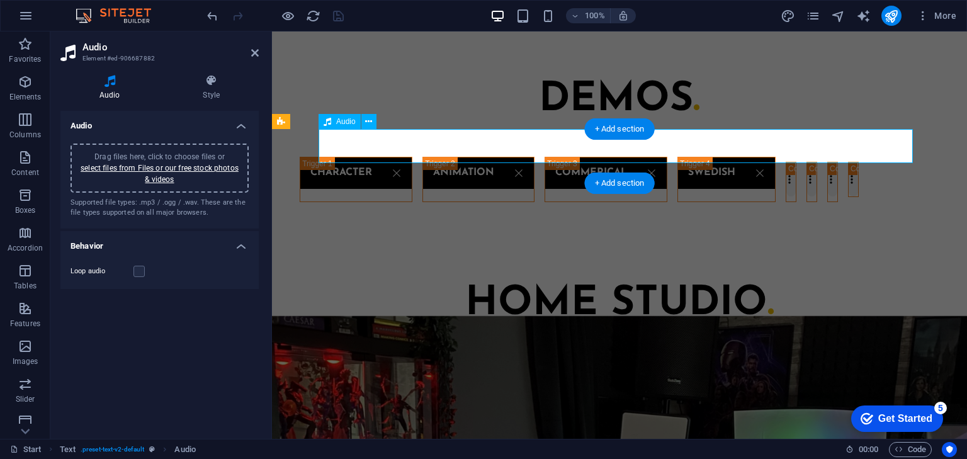
scroll to position [1595, 0]
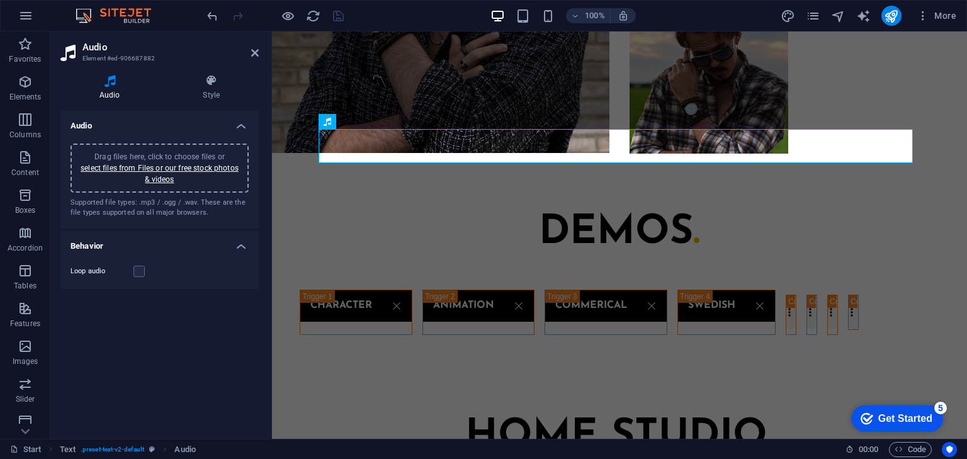
click at [189, 181] on div "Drag files here, click to choose files or select files from Files or our free s…" at bounding box center [159, 168] width 163 height 34
click at [344, 15] on icon "save" at bounding box center [338, 16] width 14 height 14
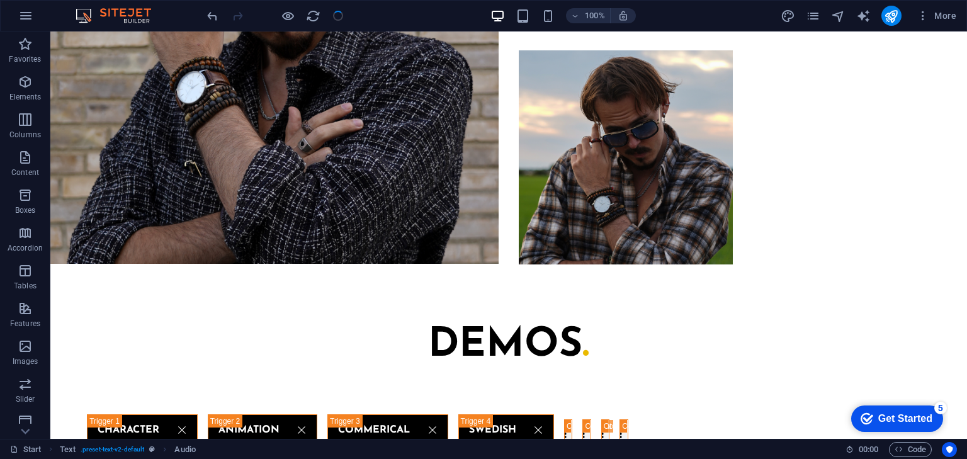
scroll to position [1728, 0]
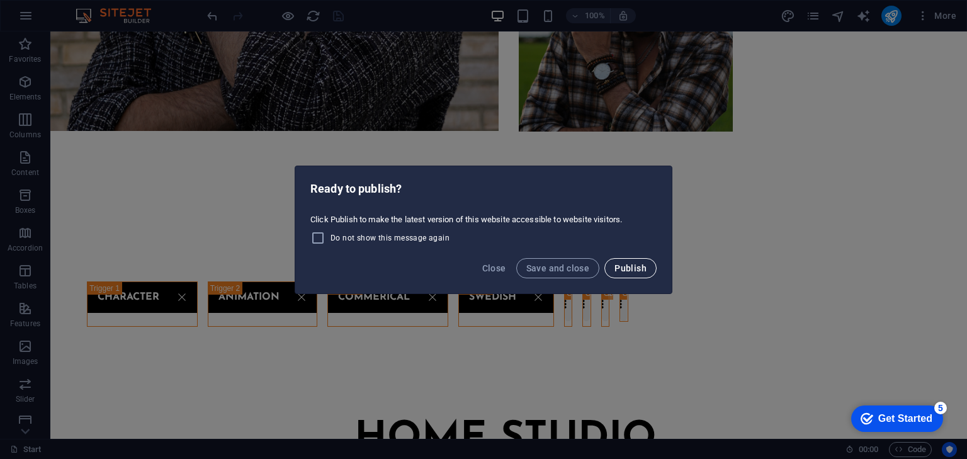
click at [653, 267] on button "Publish" at bounding box center [630, 268] width 52 height 20
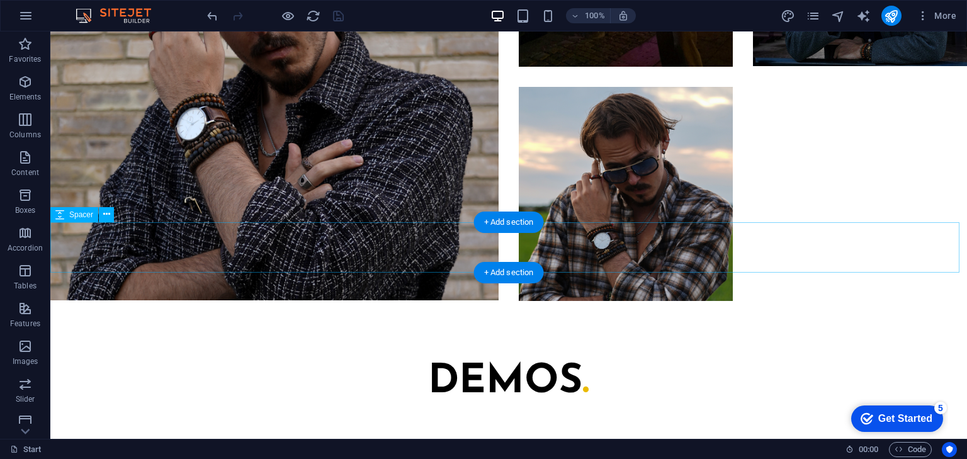
scroll to position [1526, 0]
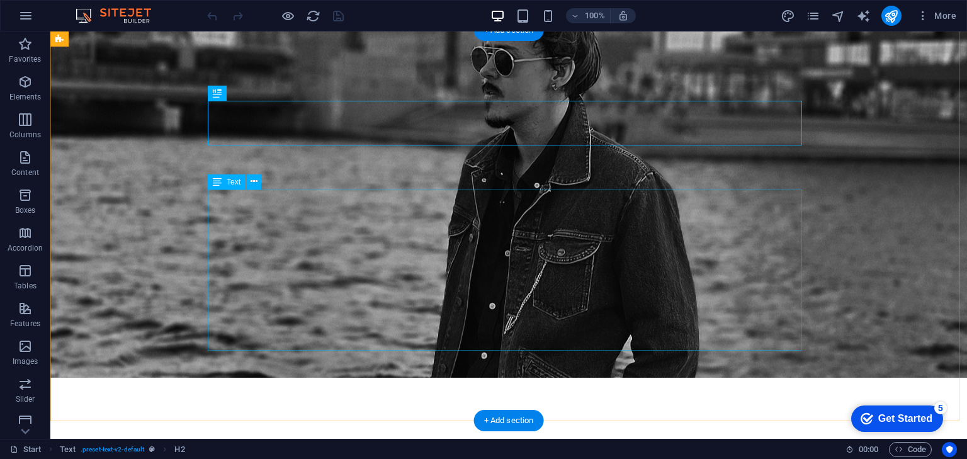
scroll to position [473, 0]
